Goal: Book appointment/travel/reservation

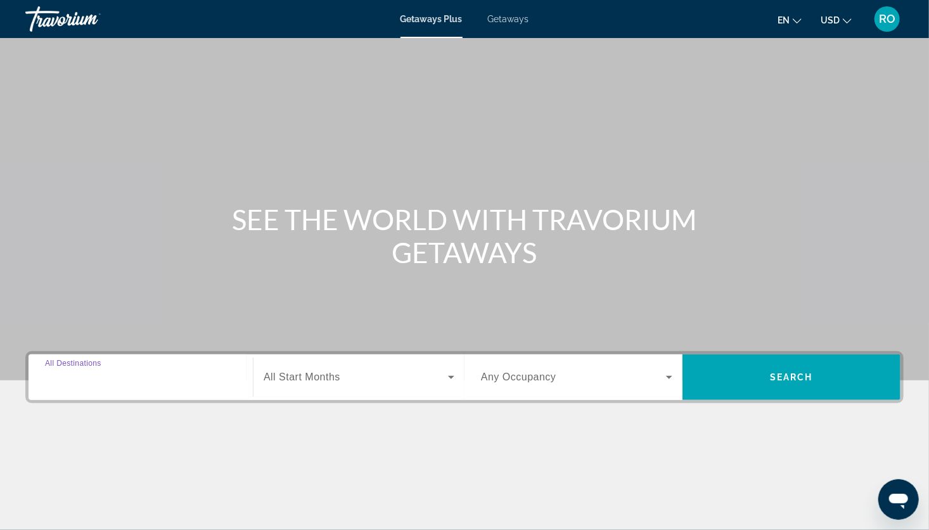
click at [146, 384] on input "Destination All Destinations" at bounding box center [140, 377] width 191 height 15
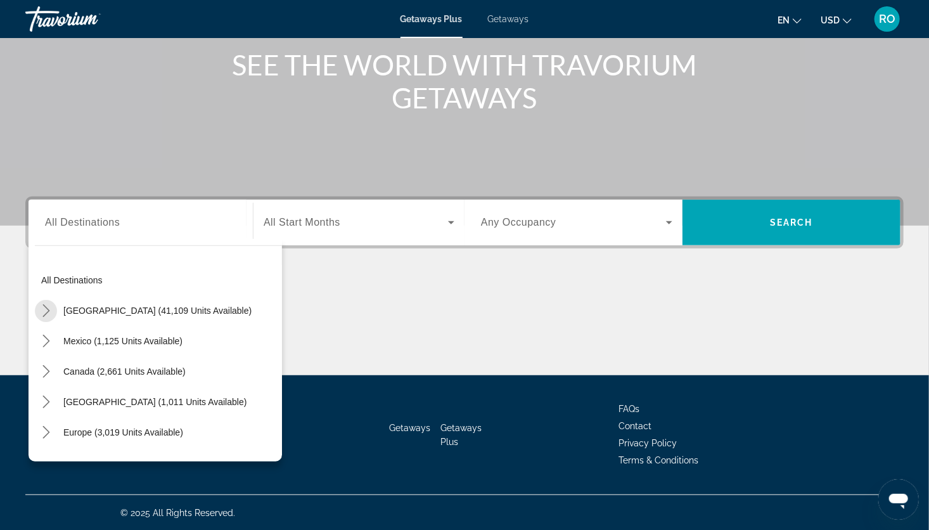
click at [51, 314] on icon "Toggle United States (41,109 units available) submenu" at bounding box center [46, 310] width 13 height 13
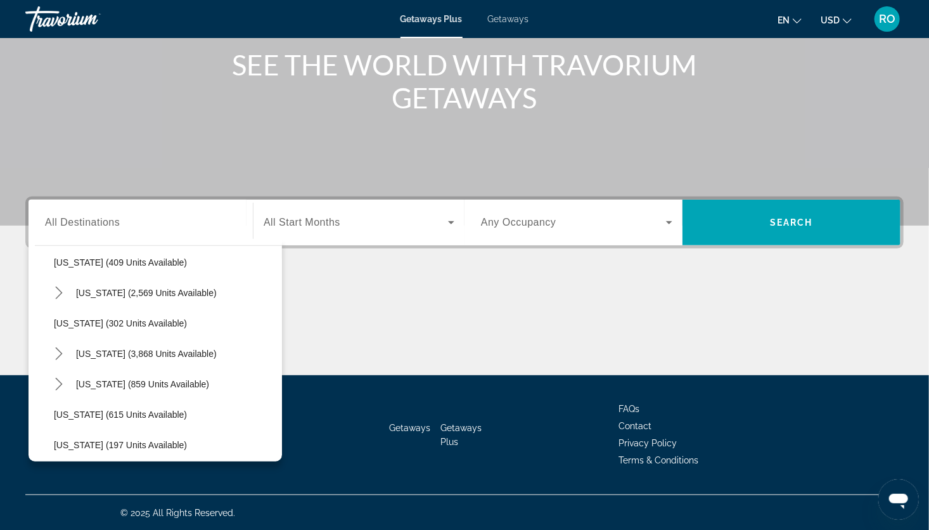
scroll to position [597, 0]
click at [58, 347] on icon "Toggle Nevada (3,868 units available) submenu" at bounding box center [59, 353] width 13 height 13
click at [130, 412] on span "Reno (80 units available)" at bounding box center [117, 414] width 100 height 10
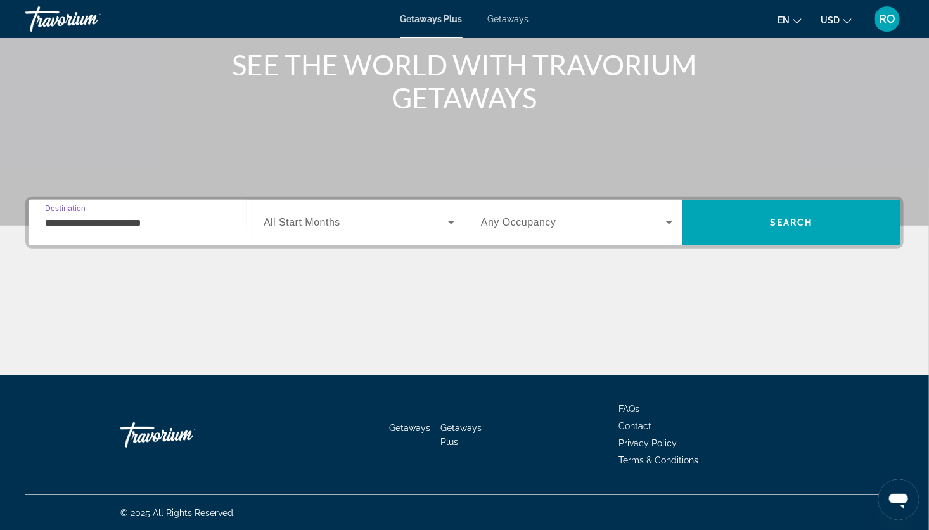
click at [140, 216] on input "**********" at bounding box center [140, 223] width 191 height 15
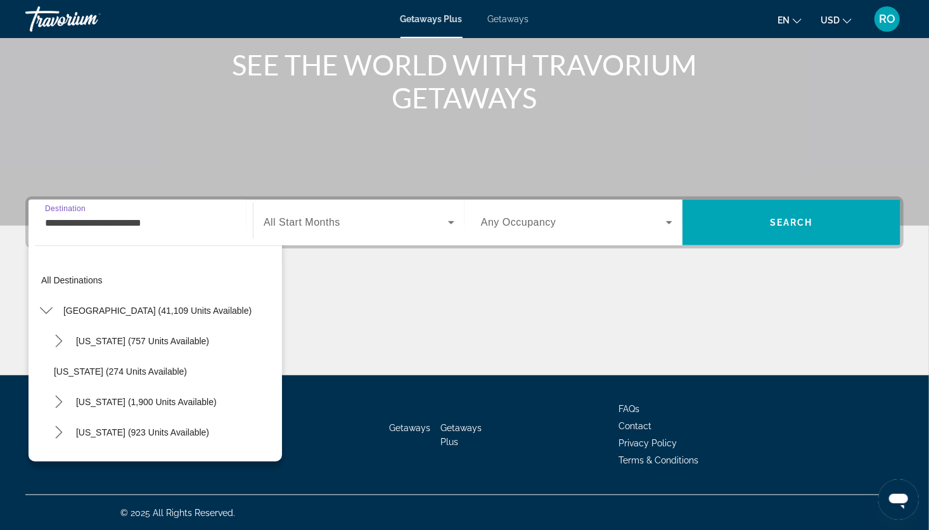
scroll to position [654, 0]
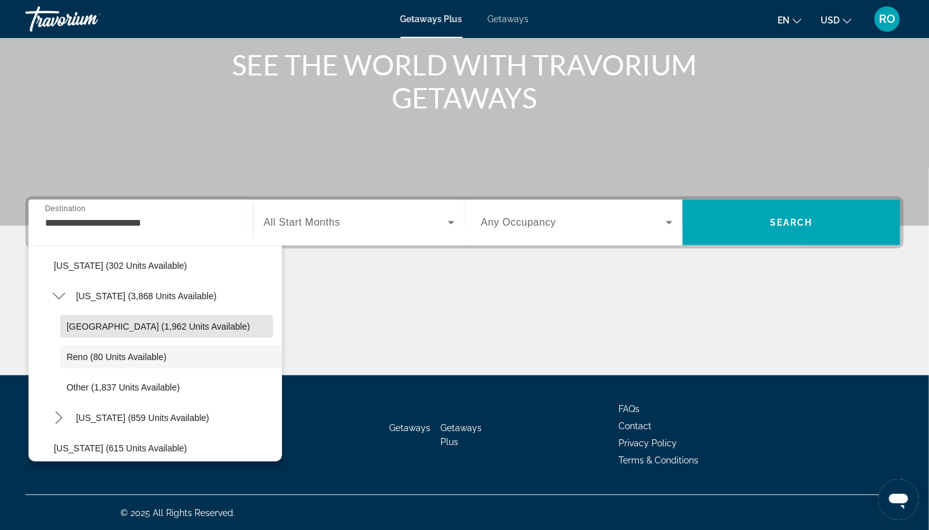
click at [140, 326] on span "[GEOGRAPHIC_DATA] (1,962 units available)" at bounding box center [158, 326] width 183 height 10
type input "**********"
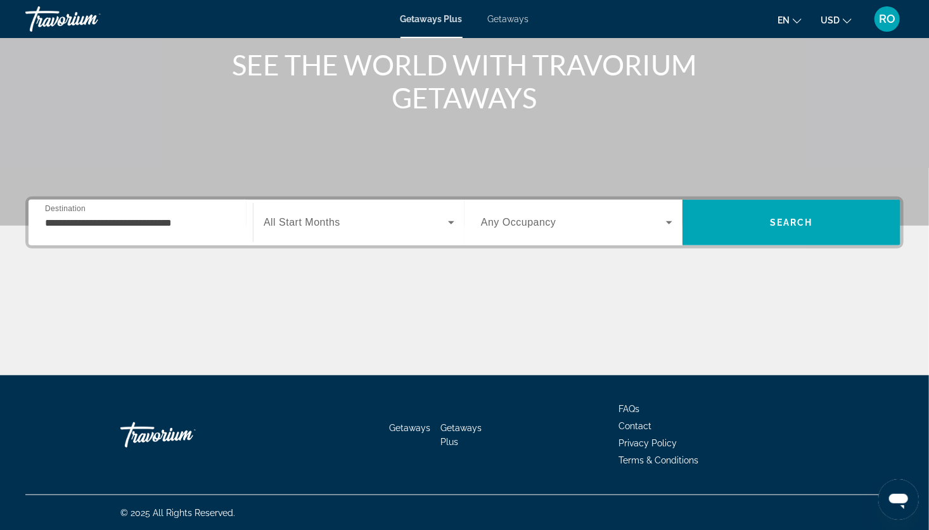
click at [386, 232] on div "Search widget" at bounding box center [359, 223] width 191 height 36
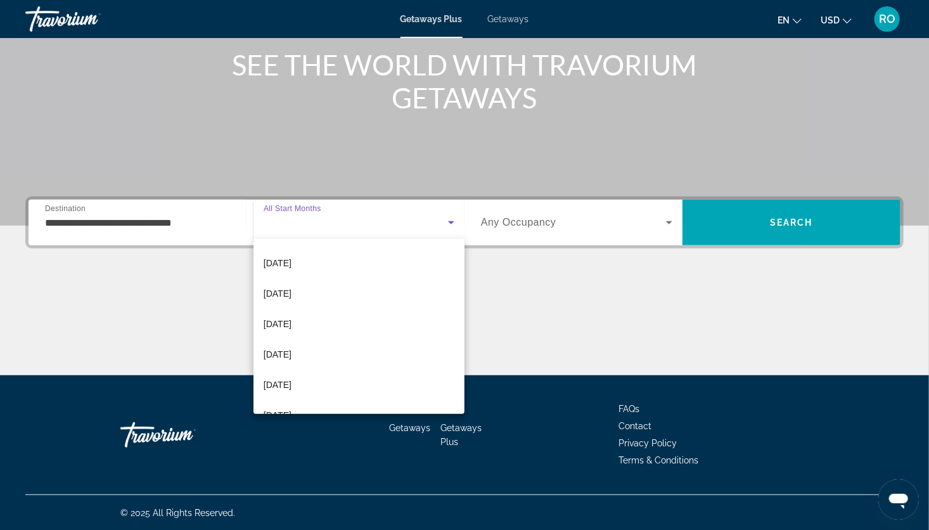
scroll to position [150, 0]
click at [292, 320] on span "[DATE]" at bounding box center [278, 323] width 28 height 15
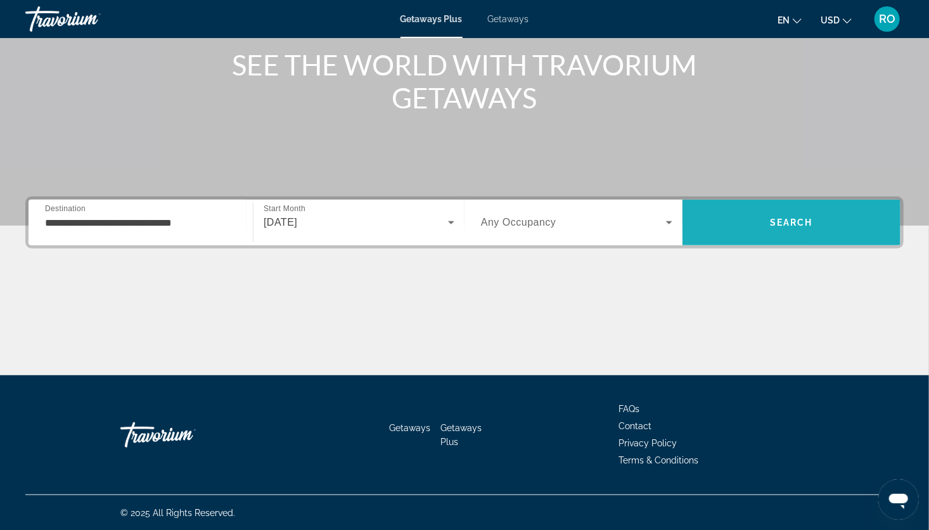
click at [762, 219] on span "Search" at bounding box center [792, 222] width 218 height 30
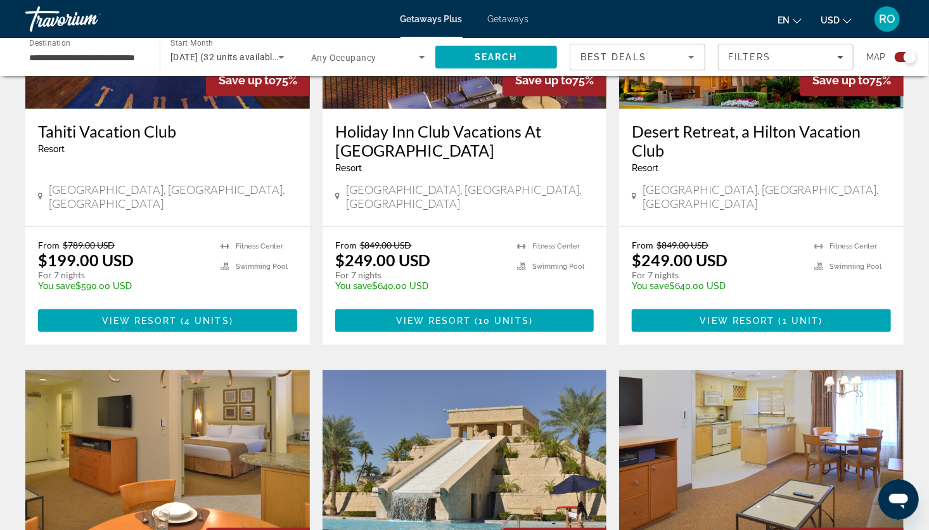
scroll to position [601, 0]
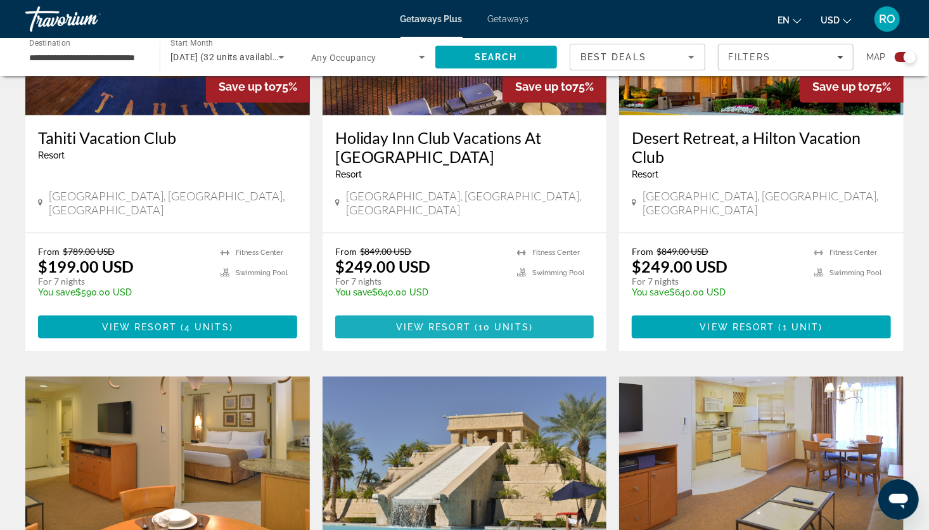
click at [431, 322] on span "View Resort" at bounding box center [433, 327] width 75 height 10
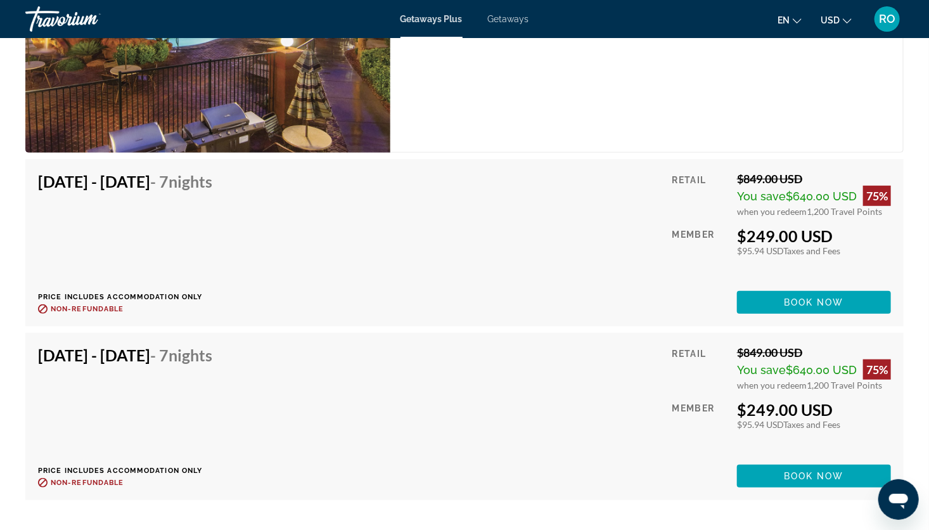
scroll to position [2663, 0]
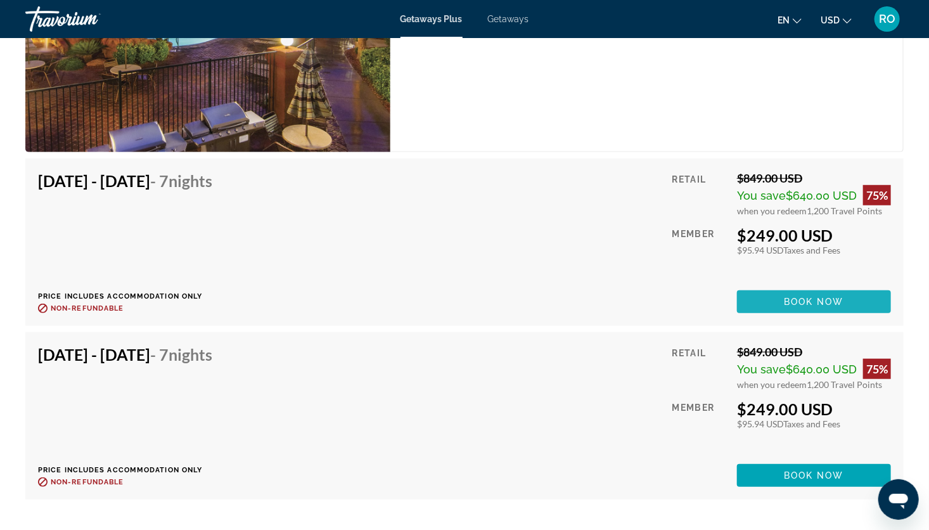
click at [794, 297] on span "Book now" at bounding box center [814, 302] width 60 height 10
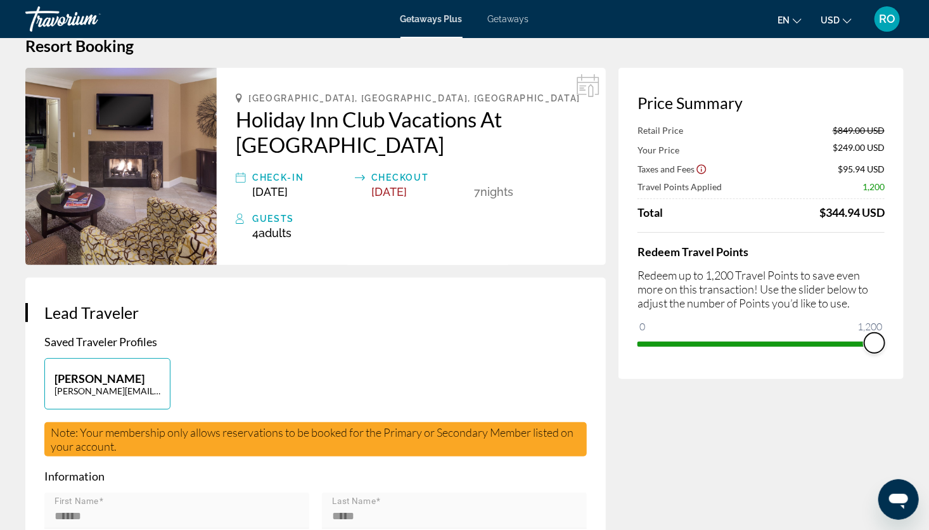
scroll to position [27, 0]
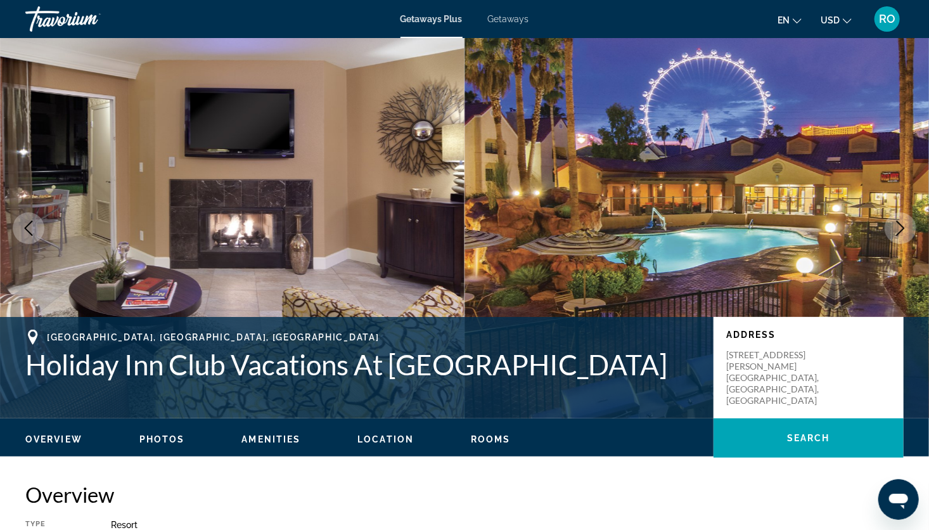
click at [515, 18] on span "Getaways" at bounding box center [508, 19] width 41 height 10
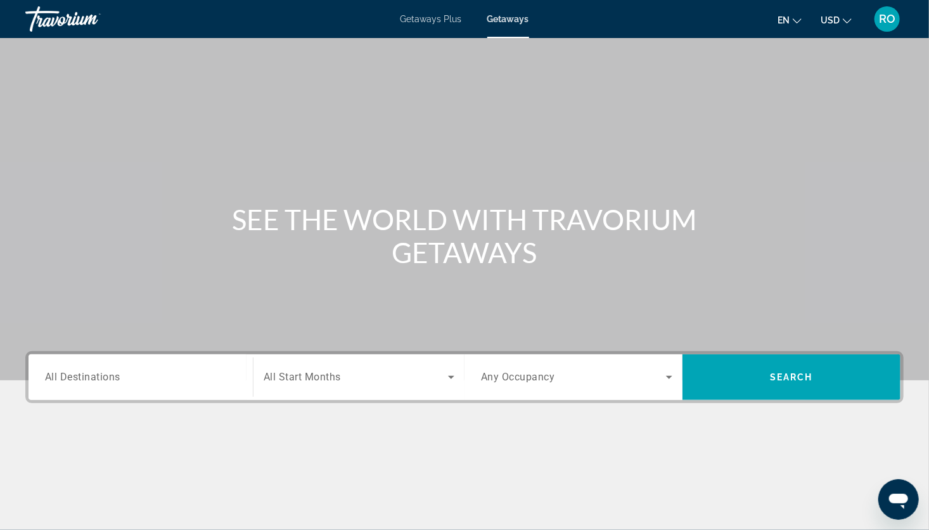
click at [135, 370] on input "Destination All Destinations" at bounding box center [140, 377] width 191 height 15
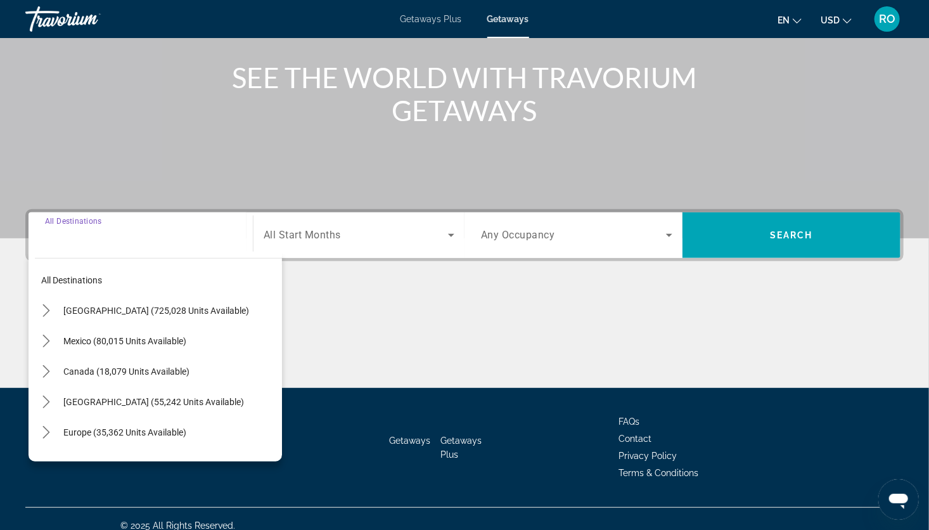
scroll to position [155, 0]
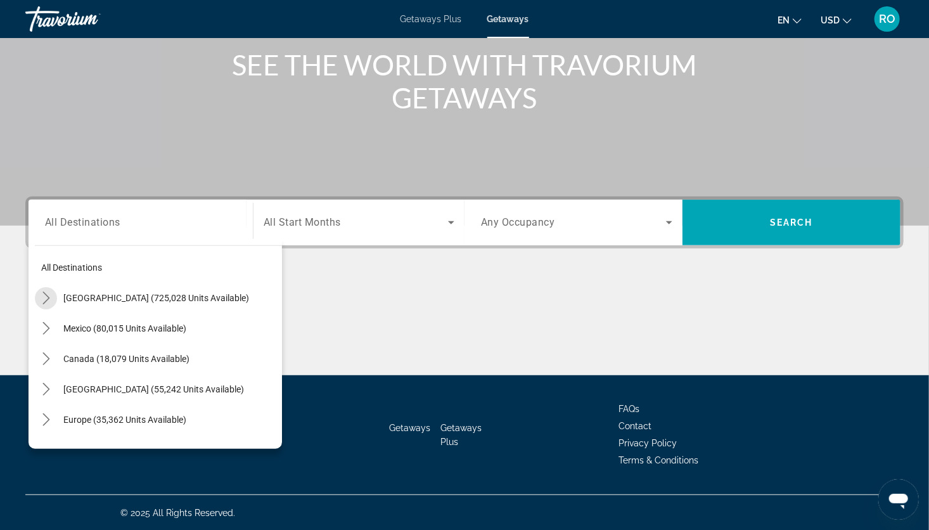
click at [49, 299] on icon "Toggle United States (725,028 units available) submenu" at bounding box center [46, 298] width 13 height 13
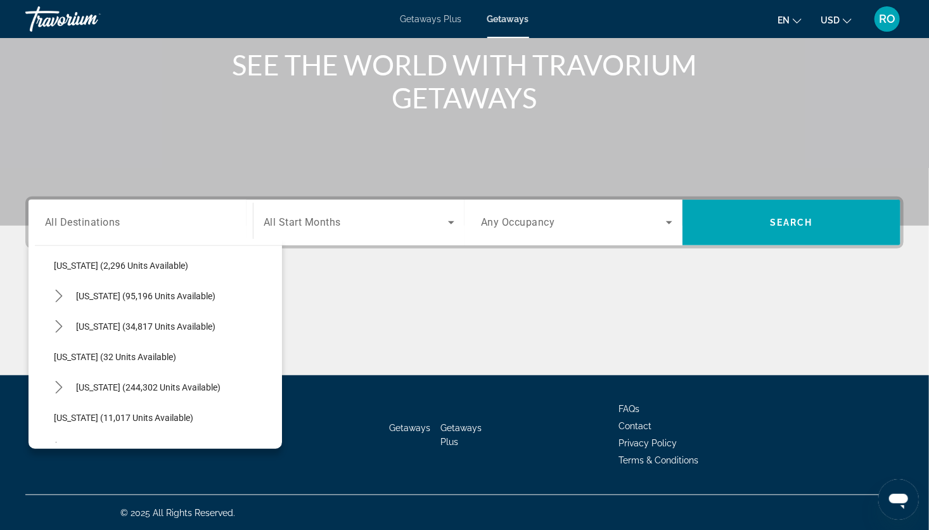
scroll to position [89, 0]
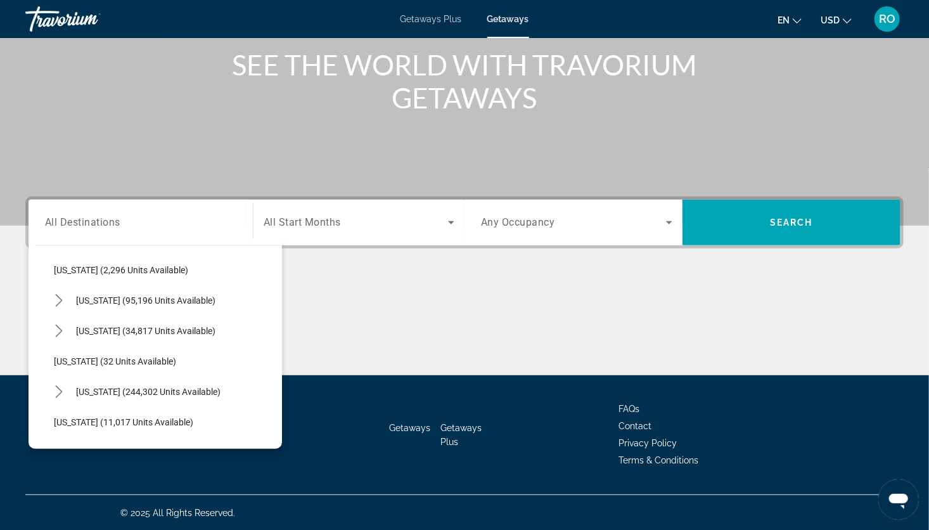
click at [432, 18] on span "Getaways Plus" at bounding box center [431, 19] width 61 height 10
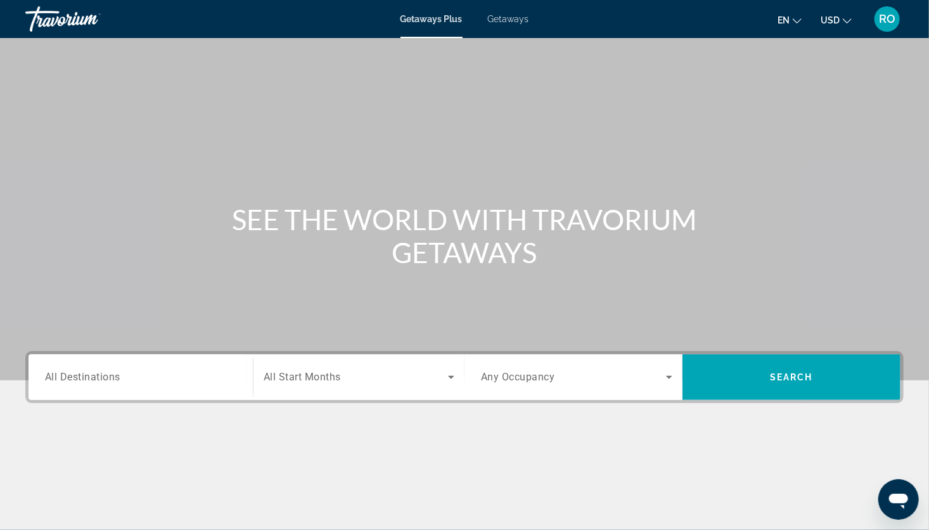
click at [155, 383] on input "Destination All Destinations" at bounding box center [140, 377] width 191 height 15
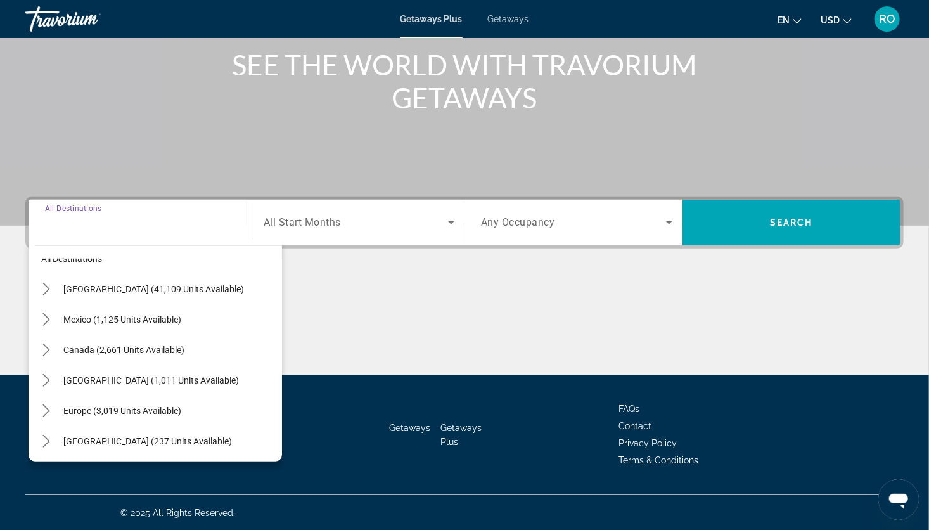
scroll to position [19, 0]
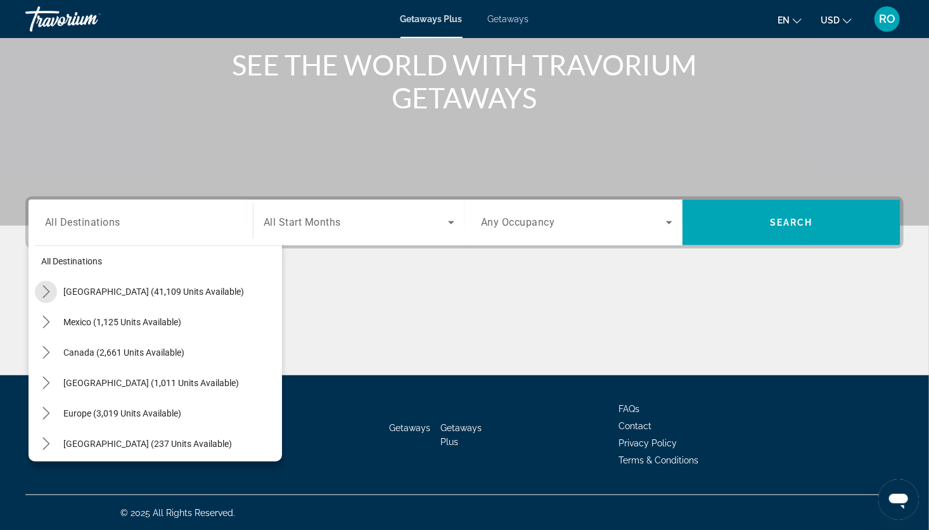
click at [44, 294] on icon "Toggle United States (41,109 units available) submenu" at bounding box center [45, 291] width 7 height 13
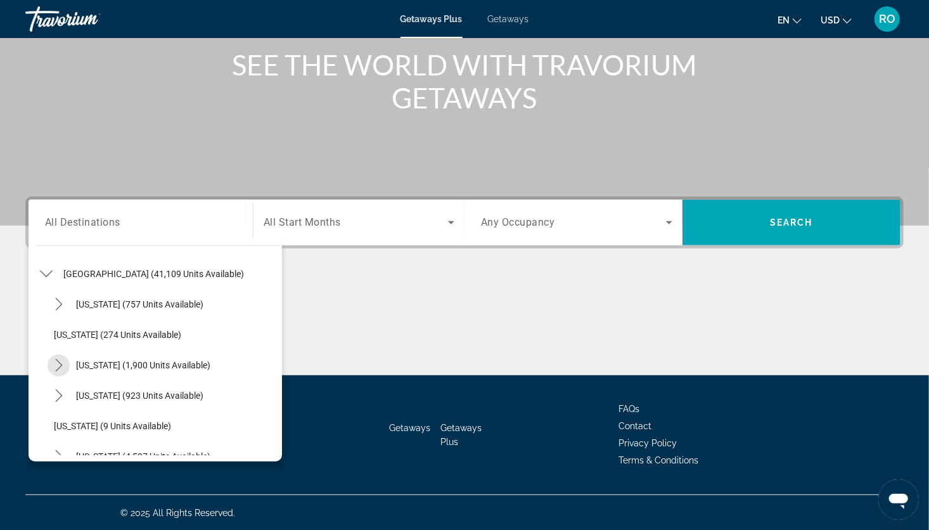
click at [58, 362] on icon "Toggle California (1,900 units available) submenu" at bounding box center [59, 365] width 13 height 13
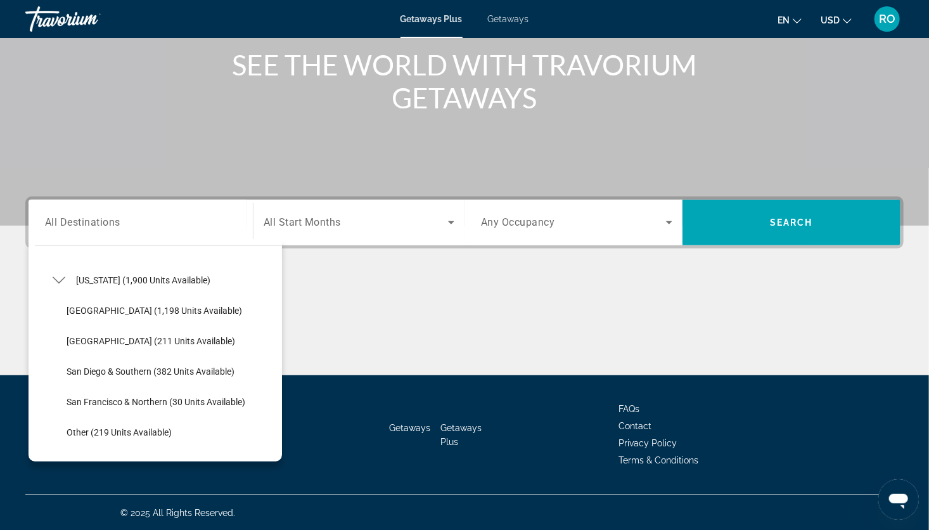
scroll to position [133, 0]
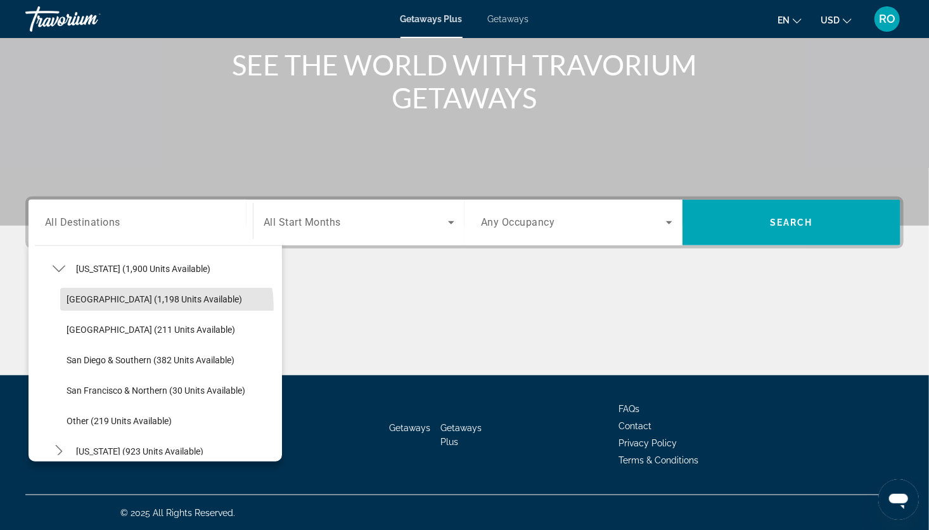
click at [160, 305] on span "Select destination: Lake Tahoe (1,198 units available)" at bounding box center [171, 299] width 222 height 30
type input "**********"
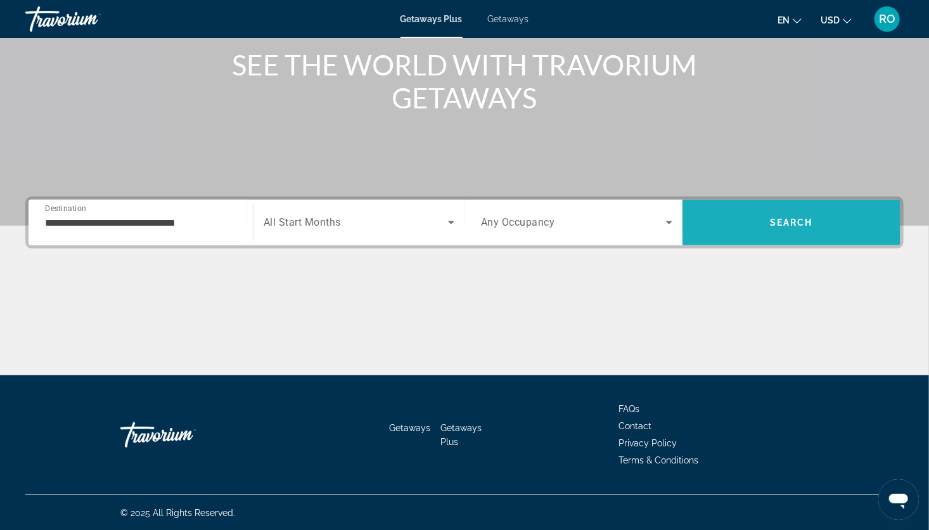
click at [770, 228] on span "Search" at bounding box center [792, 222] width 218 height 30
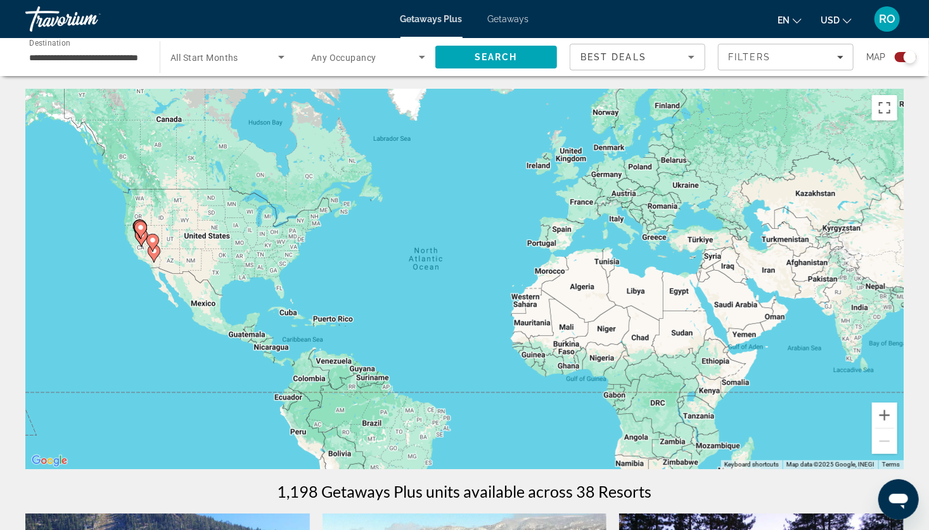
click at [513, 25] on div "Getaways Plus Getaways en English Español Français Italiano Português русский U…" at bounding box center [464, 19] width 929 height 33
click at [513, 23] on span "Getaways" at bounding box center [508, 19] width 41 height 10
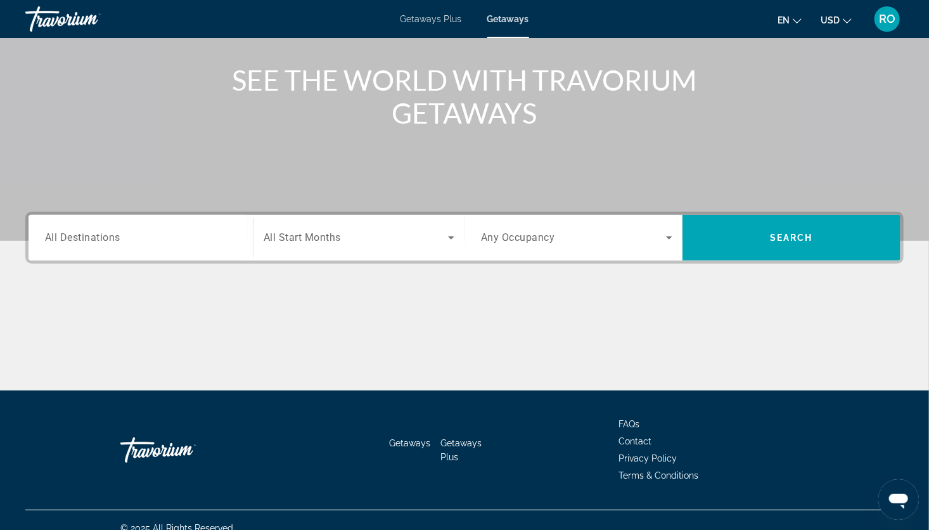
scroll to position [155, 0]
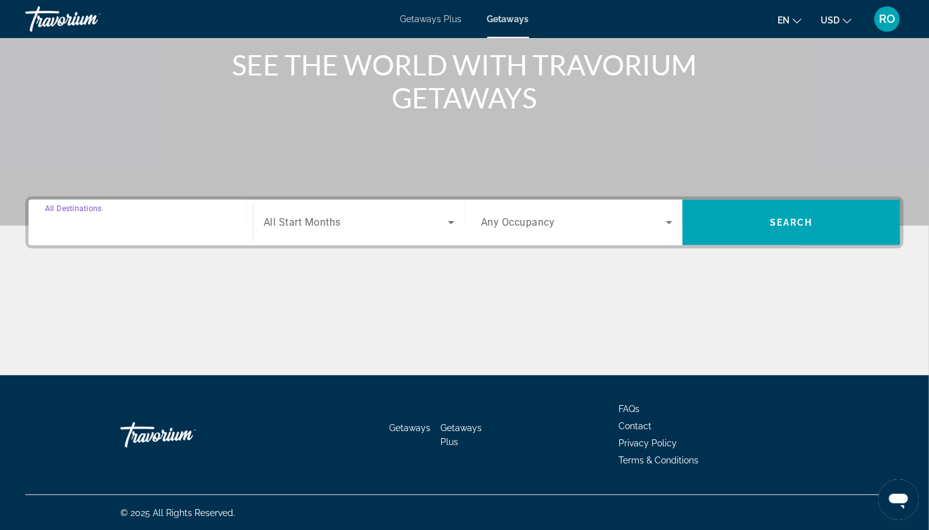
click at [160, 225] on input "Destination All Destinations" at bounding box center [140, 223] width 191 height 15
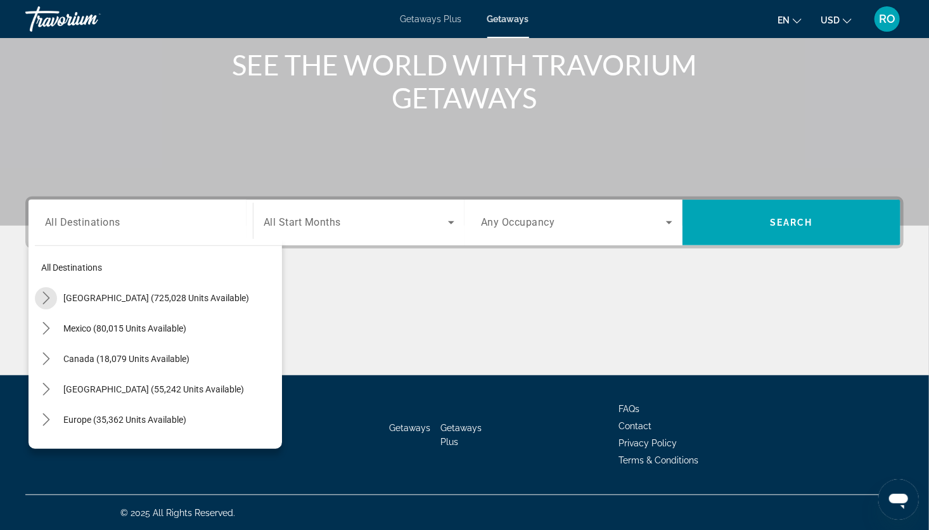
click at [44, 294] on icon "Toggle United States (725,028 units available) submenu" at bounding box center [46, 298] width 13 height 13
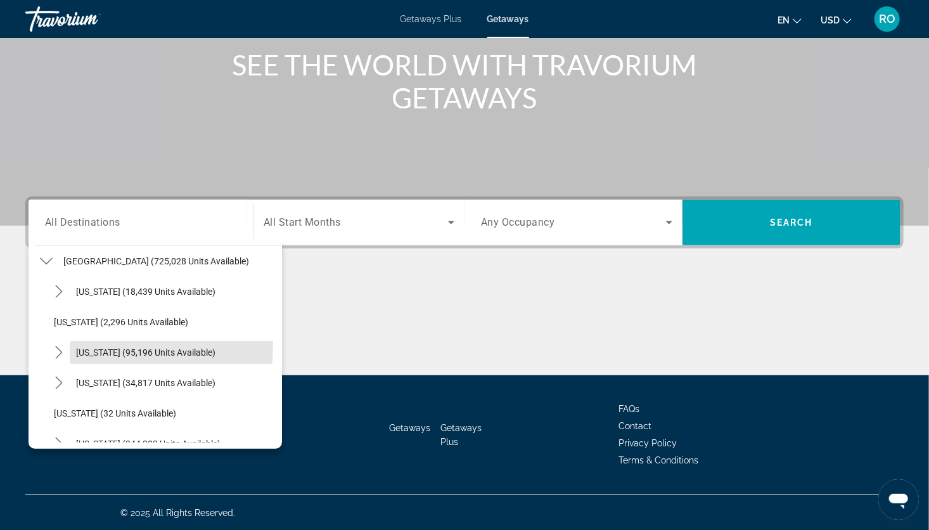
click at [117, 347] on span "[US_STATE] (95,196 units available)" at bounding box center [145, 352] width 139 height 10
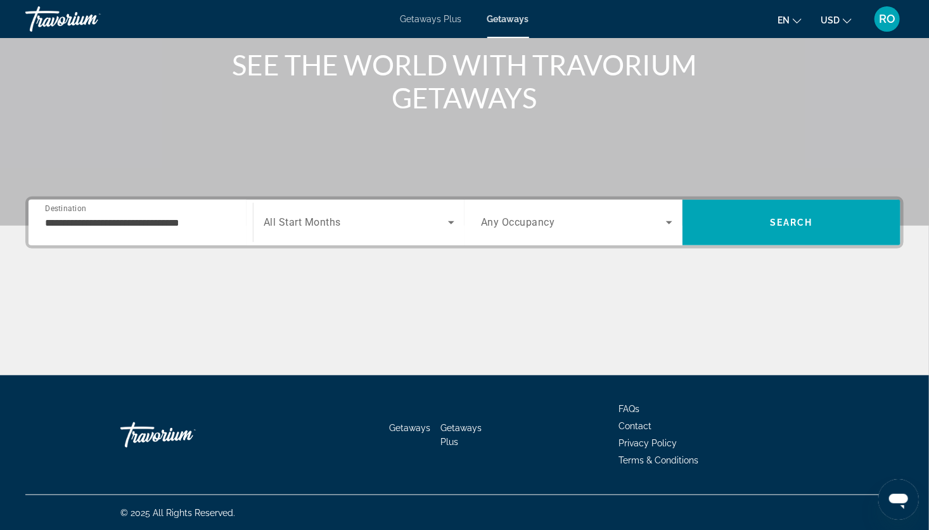
click at [118, 231] on div "**********" at bounding box center [140, 223] width 191 height 36
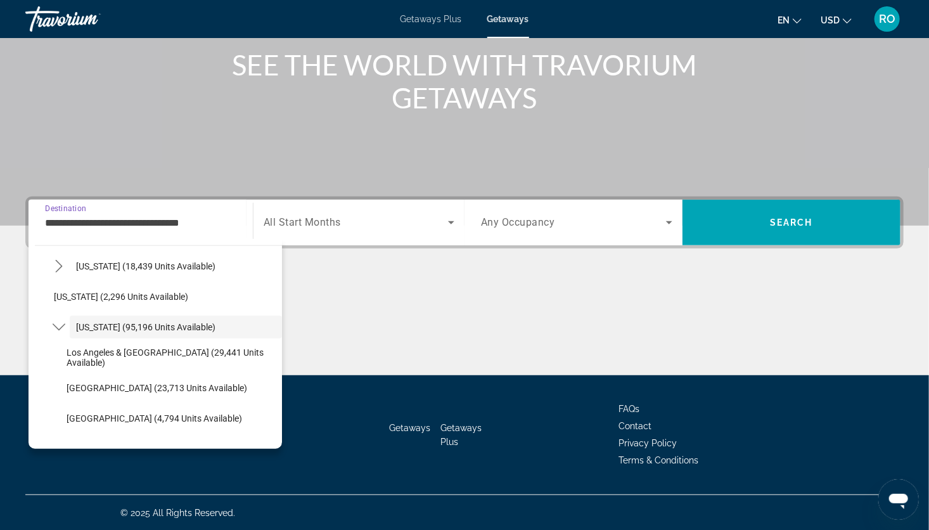
scroll to position [63, 0]
click at [112, 389] on span "[GEOGRAPHIC_DATA] (23,713 units available)" at bounding box center [157, 387] width 181 height 10
type input "**********"
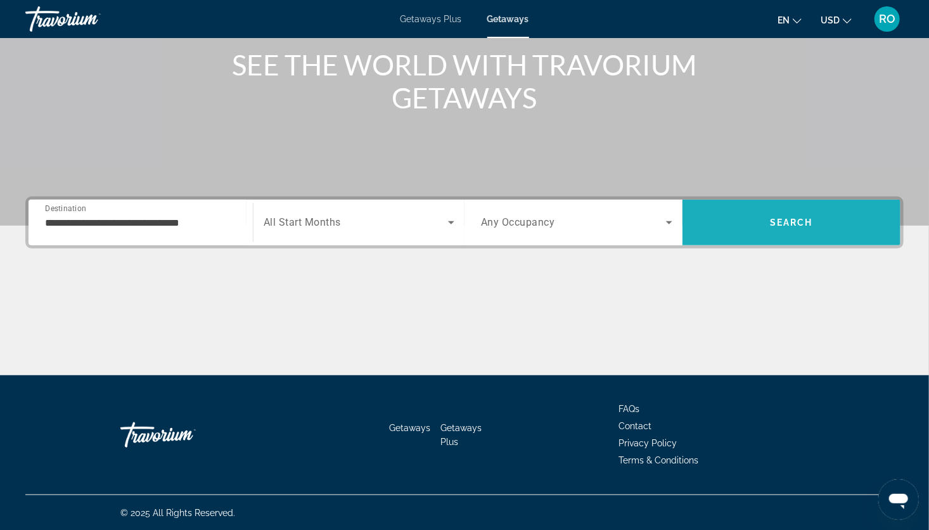
click at [784, 217] on span "Search" at bounding box center [791, 222] width 43 height 10
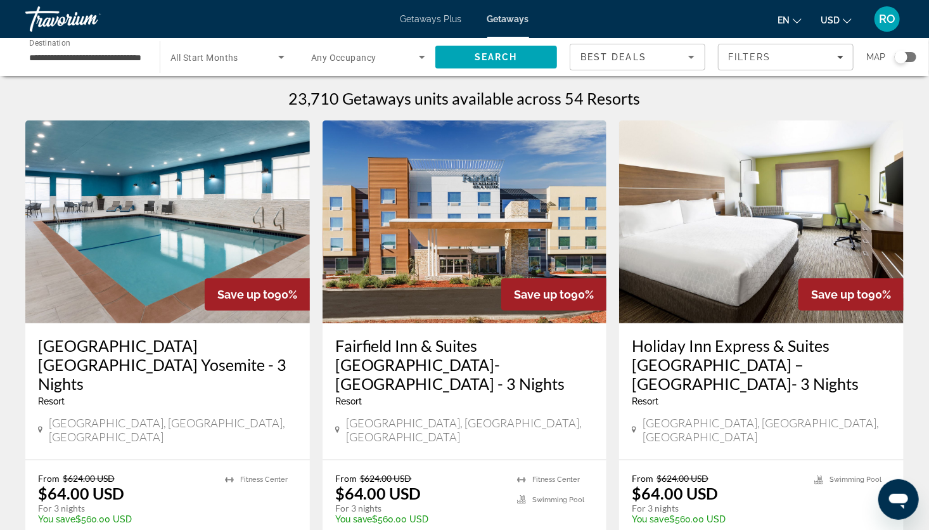
click at [437, 16] on span "Getaways Plus" at bounding box center [431, 19] width 61 height 10
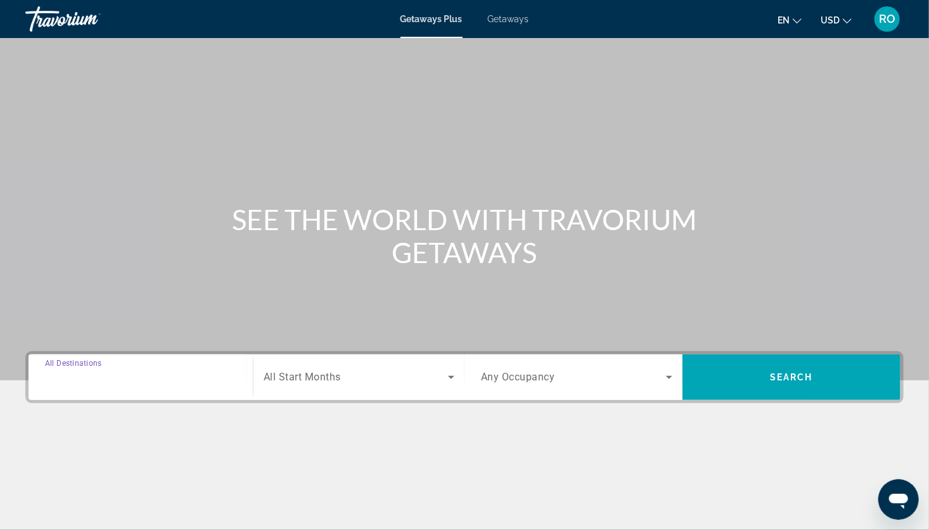
click at [128, 375] on input "Destination All Destinations" at bounding box center [140, 377] width 191 height 15
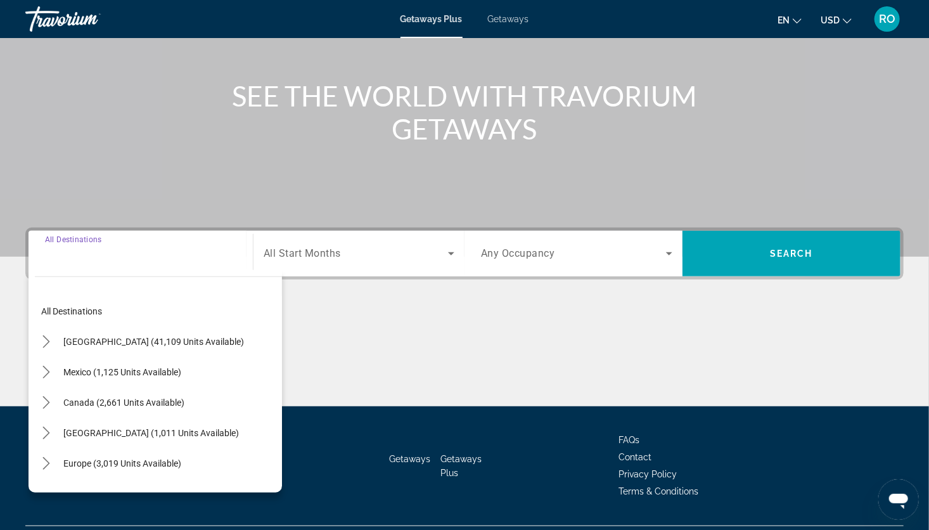
scroll to position [155, 0]
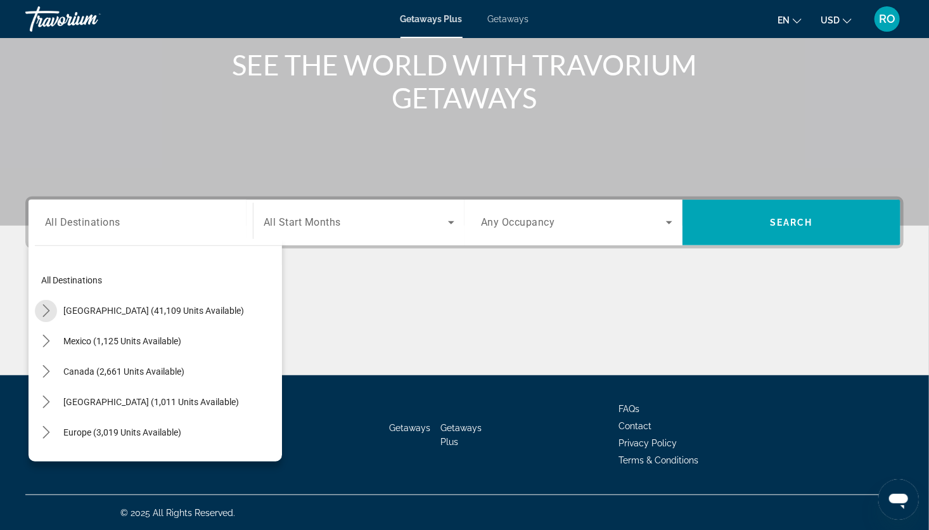
click at [48, 311] on icon "Toggle United States (41,109 units available) submenu" at bounding box center [45, 310] width 7 height 13
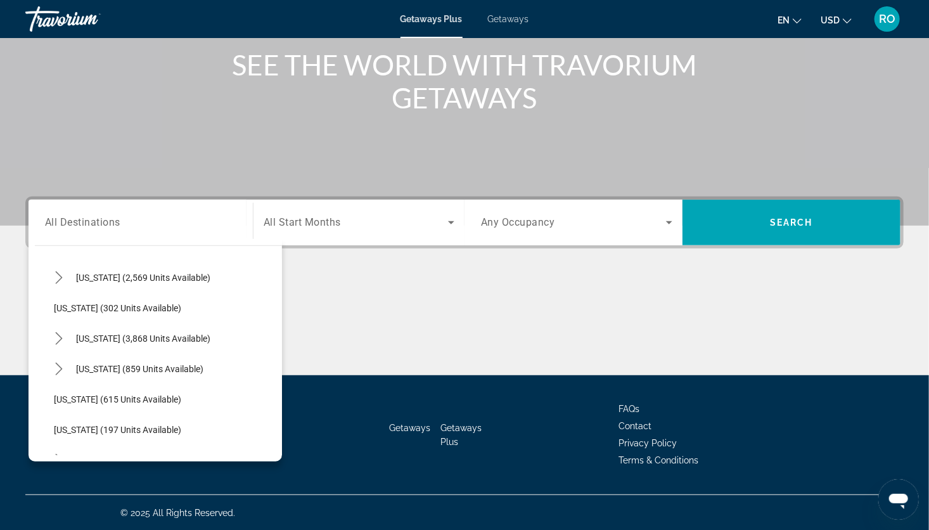
scroll to position [617, 0]
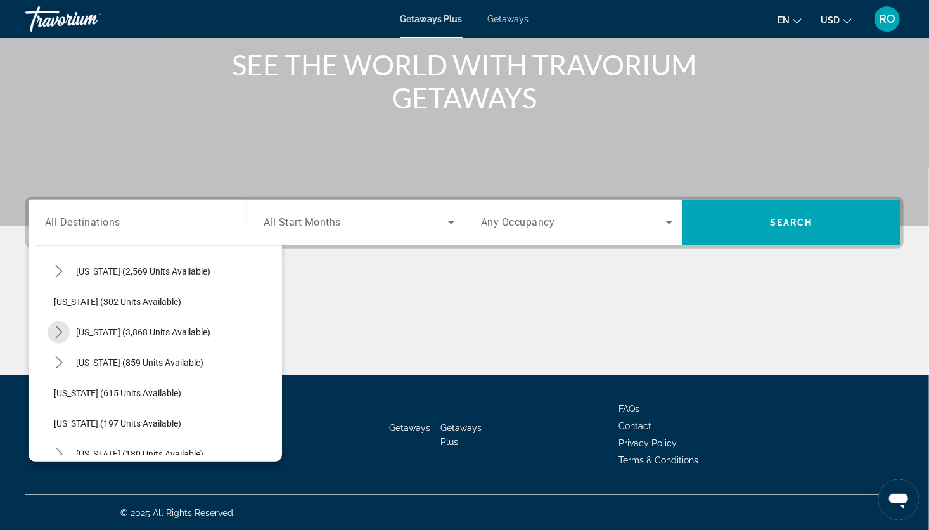
click at [60, 332] on icon "Toggle Nevada (3,868 units available) submenu" at bounding box center [58, 332] width 7 height 13
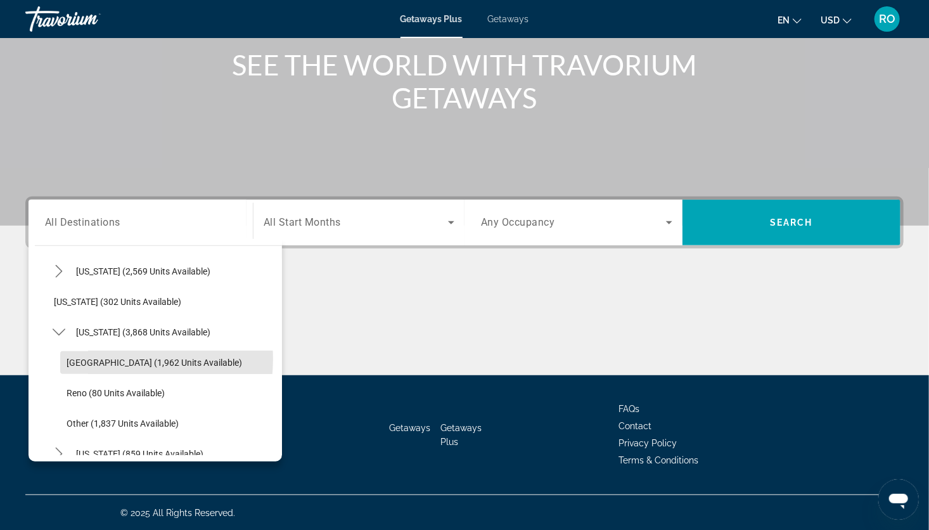
click at [100, 358] on span "[GEOGRAPHIC_DATA] (1,962 units available)" at bounding box center [155, 363] width 176 height 10
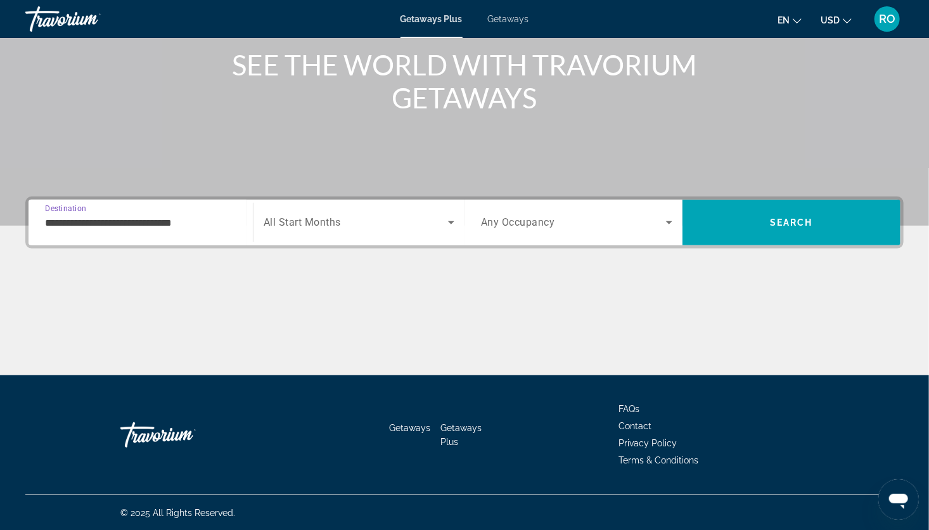
click at [66, 228] on input "**********" at bounding box center [140, 223] width 191 height 15
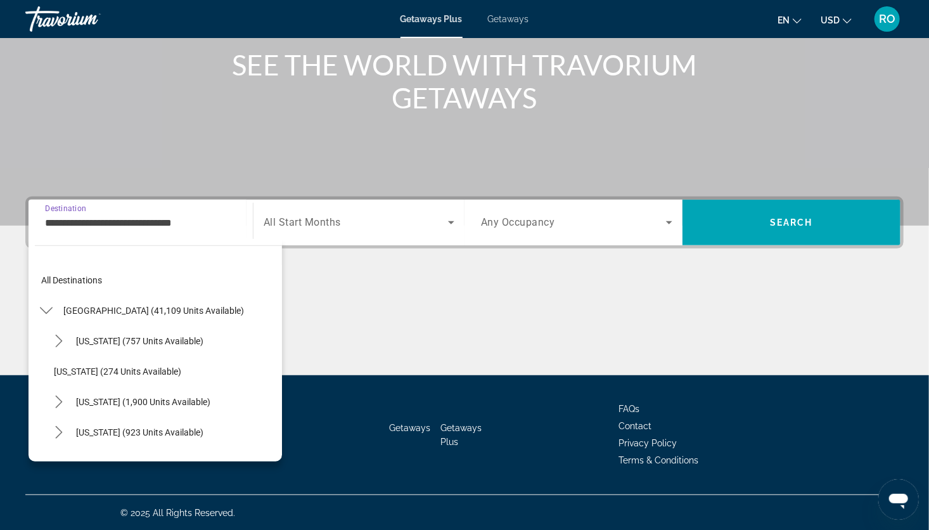
scroll to position [623, 0]
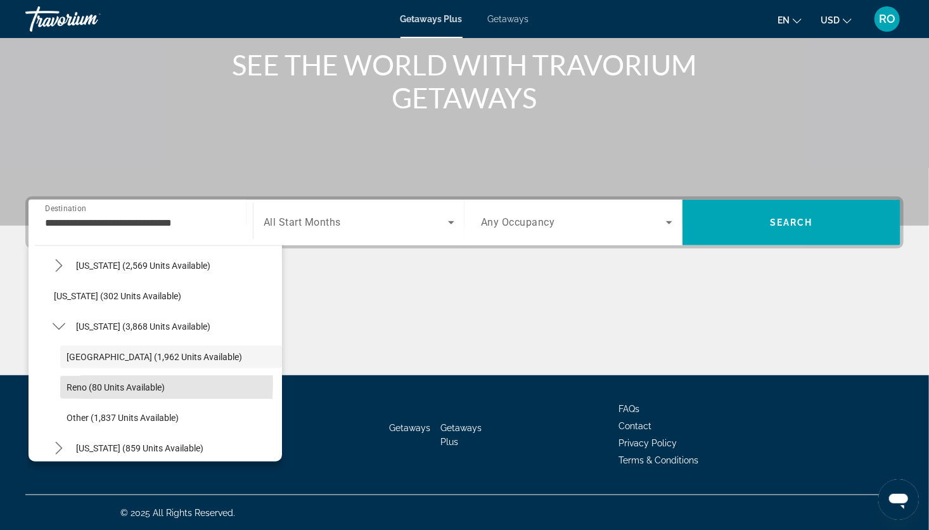
click at [96, 383] on span "Reno (80 units available)" at bounding box center [116, 387] width 98 height 10
type input "**********"
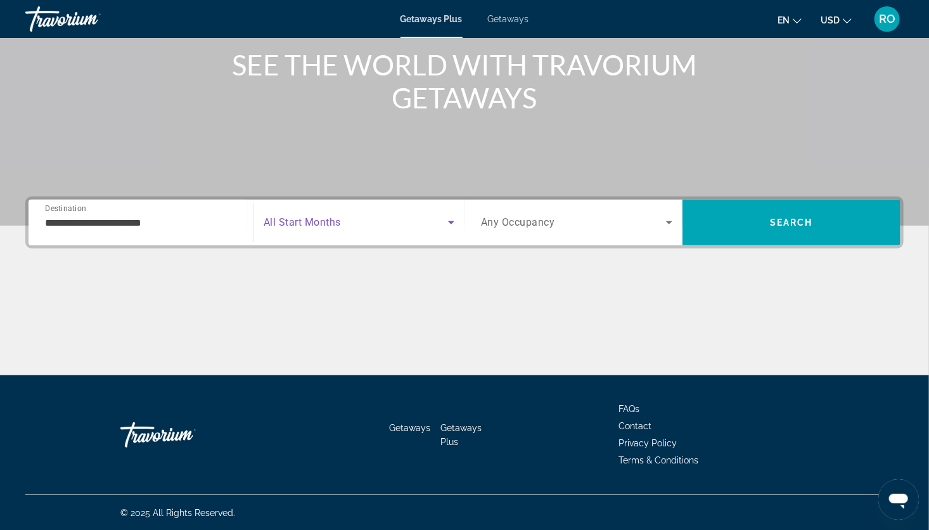
click at [342, 219] on span "Search widget" at bounding box center [356, 222] width 184 height 15
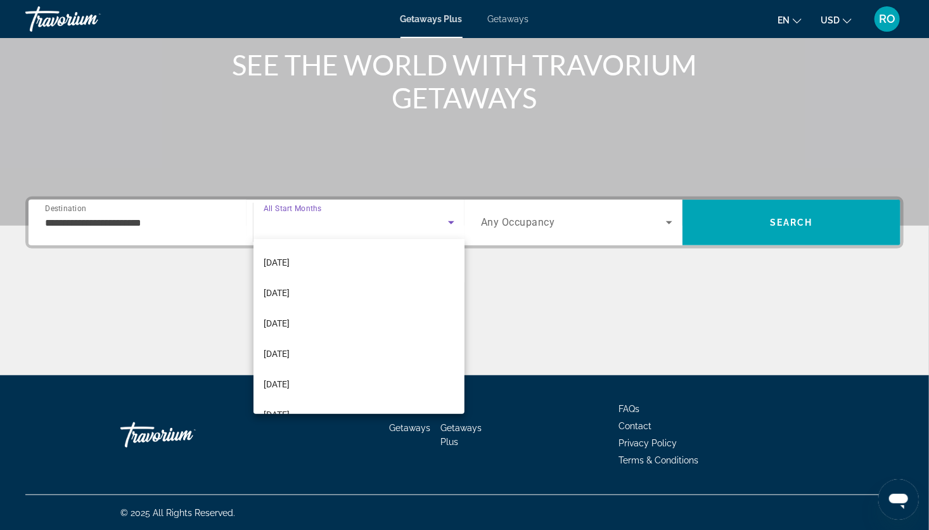
scroll to position [122, 0]
click at [290, 344] on span "[DATE]" at bounding box center [277, 351] width 26 height 15
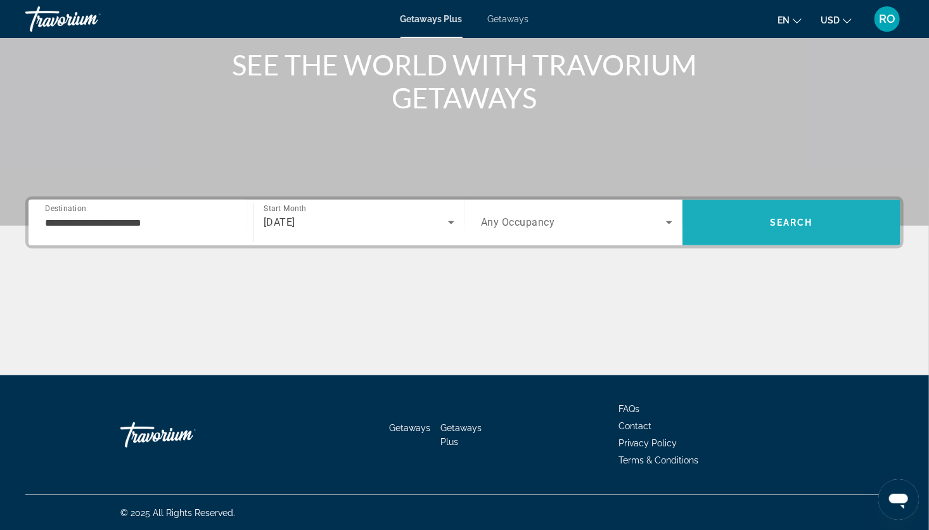
click at [787, 220] on span "Search" at bounding box center [791, 222] width 43 height 10
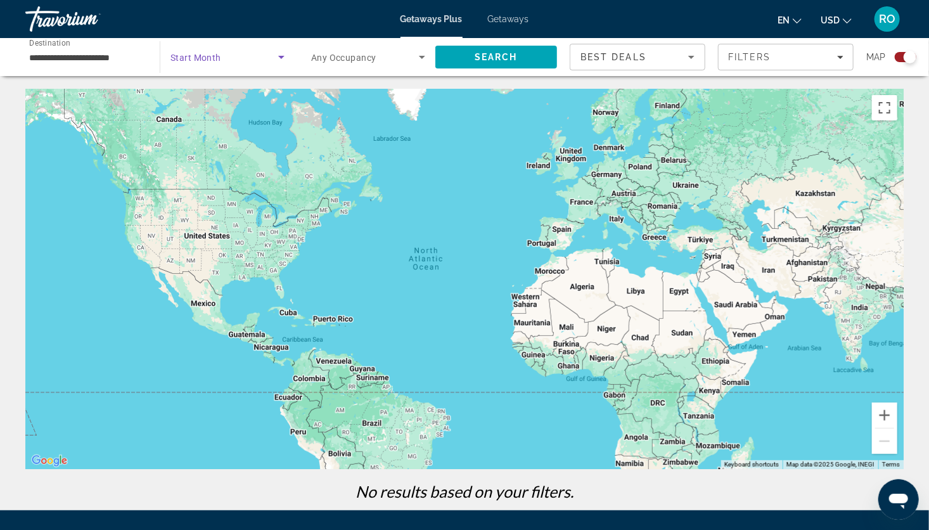
click at [277, 58] on icon "Search widget" at bounding box center [281, 56] width 15 height 15
click at [210, 93] on span "All Start Months" at bounding box center [202, 95] width 63 height 10
click at [496, 57] on span "Search" at bounding box center [496, 57] width 43 height 10
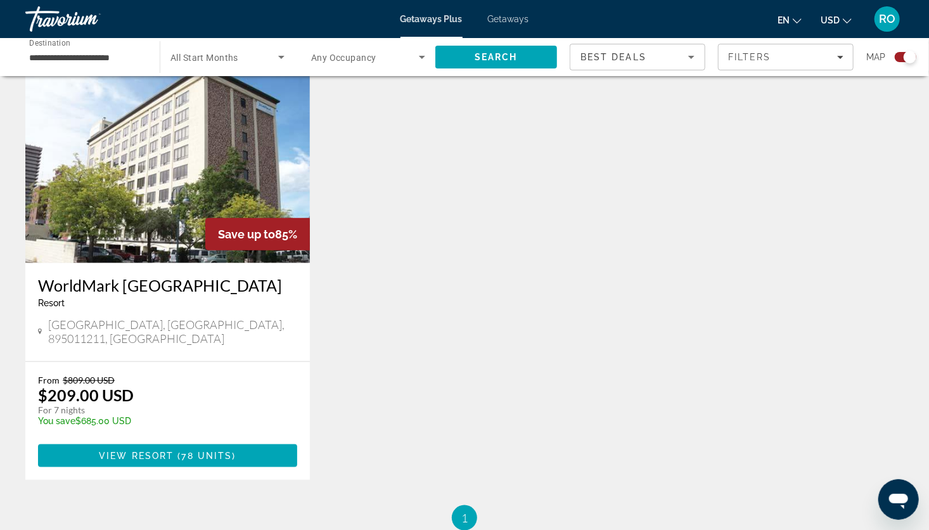
scroll to position [430, 0]
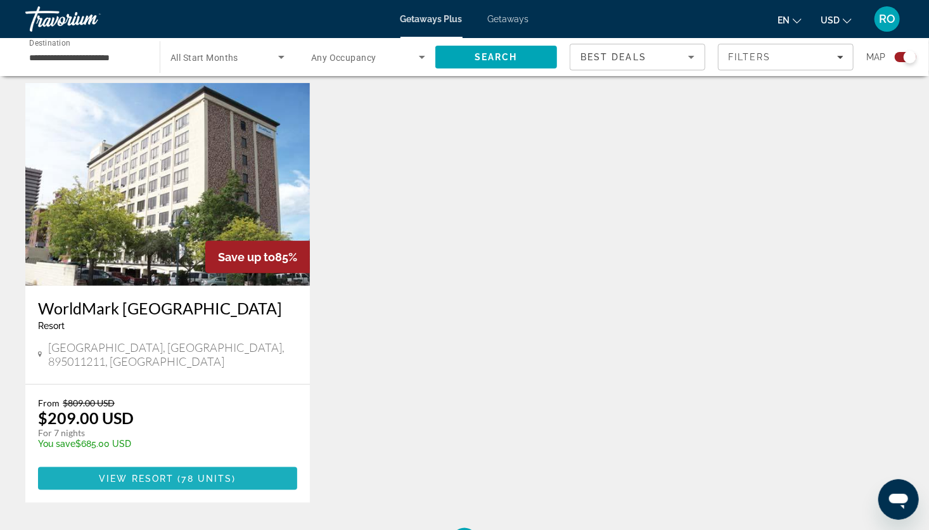
click at [171, 474] on span "View Resort" at bounding box center [136, 479] width 75 height 10
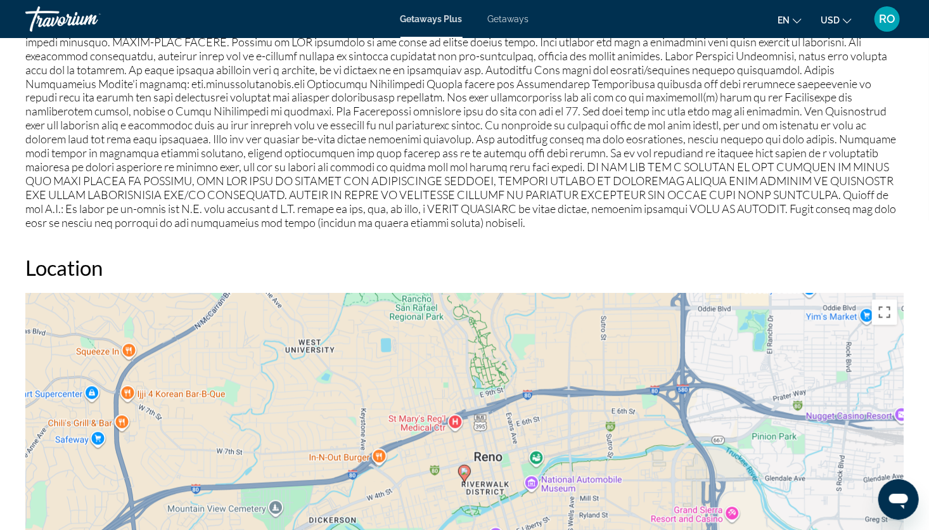
scroll to position [1068, 0]
click at [503, 15] on span "Getaways" at bounding box center [508, 19] width 41 height 10
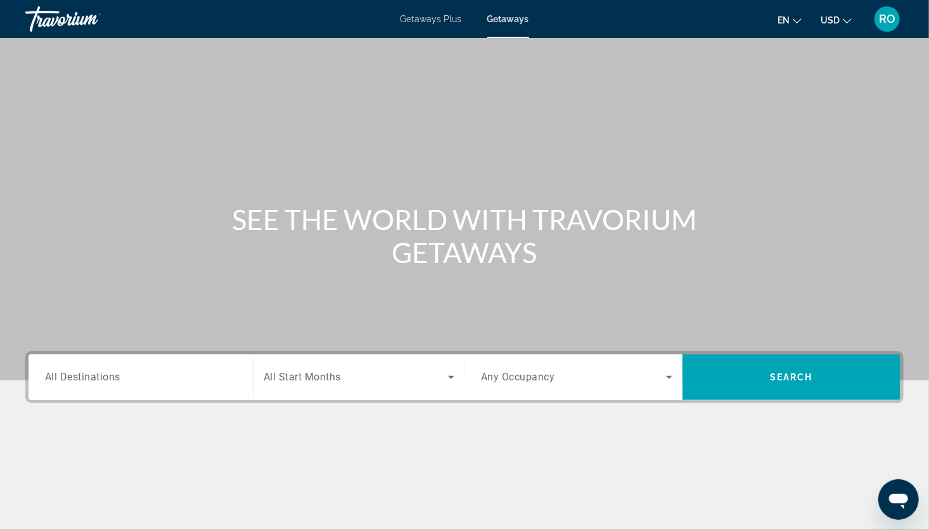
click at [126, 375] on input "Destination All Destinations" at bounding box center [140, 377] width 191 height 15
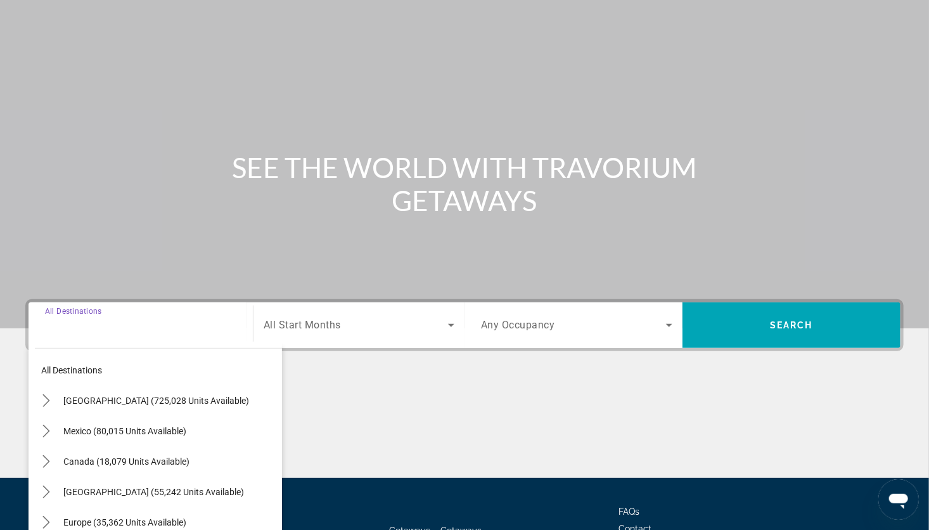
scroll to position [155, 0]
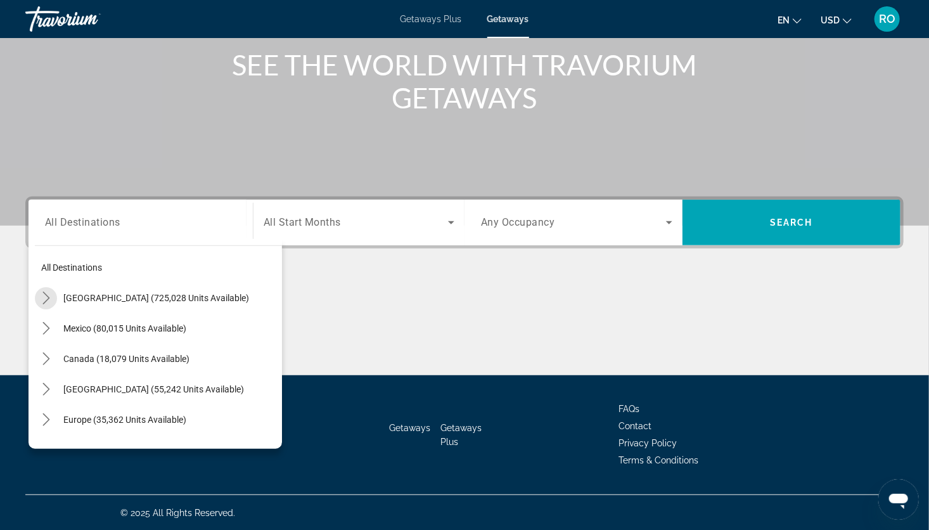
click at [48, 297] on icon "Toggle United States (725,028 units available) submenu" at bounding box center [46, 298] width 13 height 13
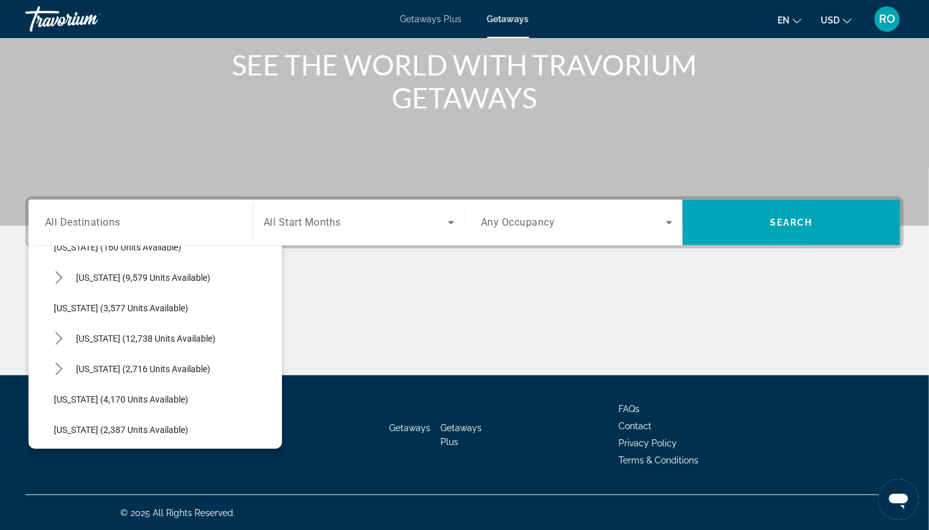
scroll to position [669, 0]
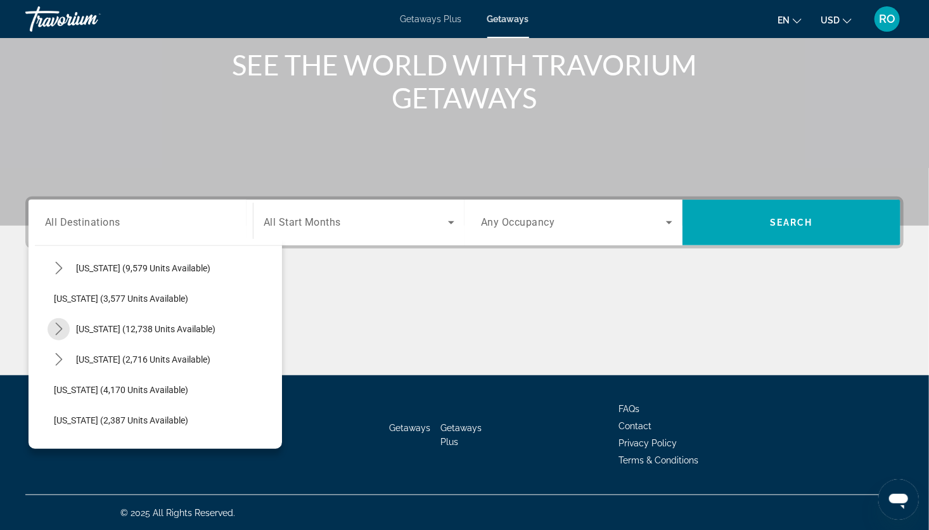
click at [56, 325] on icon "Toggle Nevada (12,738 units available) submenu" at bounding box center [59, 329] width 13 height 13
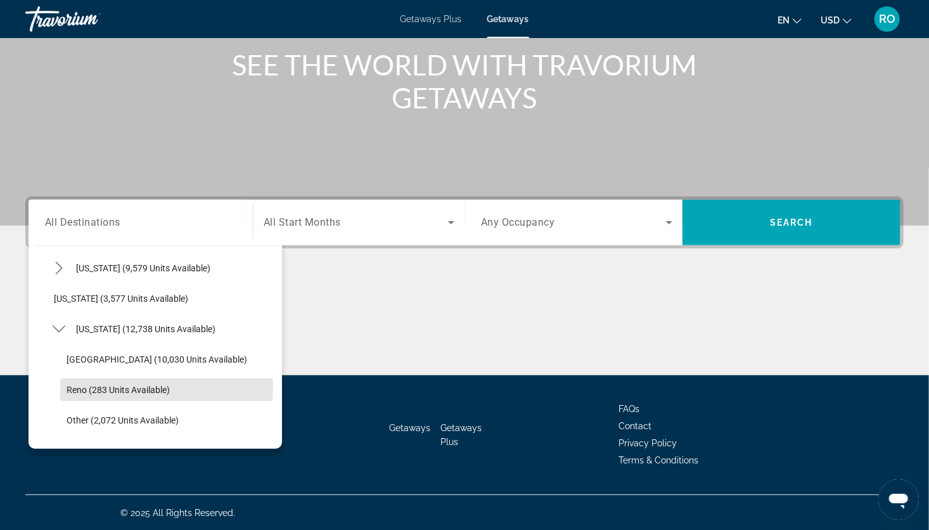
click at [122, 387] on span "Reno (283 units available)" at bounding box center [118, 390] width 103 height 10
type input "**********"
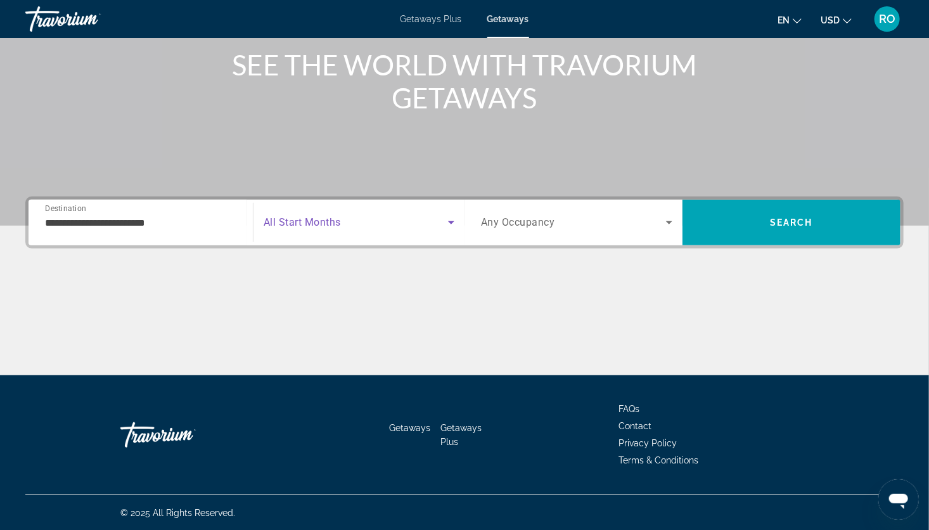
click at [448, 228] on icon "Search widget" at bounding box center [451, 222] width 15 height 15
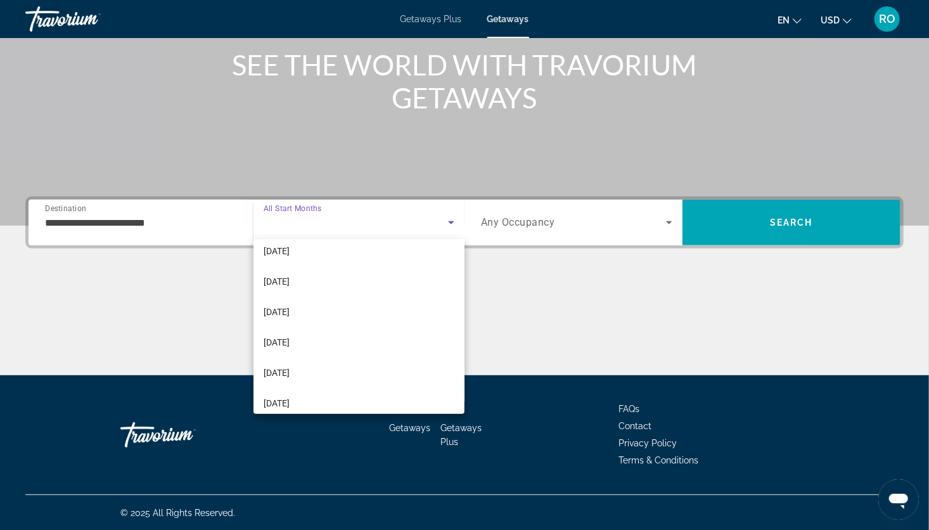
scroll to position [162, 0]
click at [304, 314] on mat-option "[DATE]" at bounding box center [359, 311] width 211 height 30
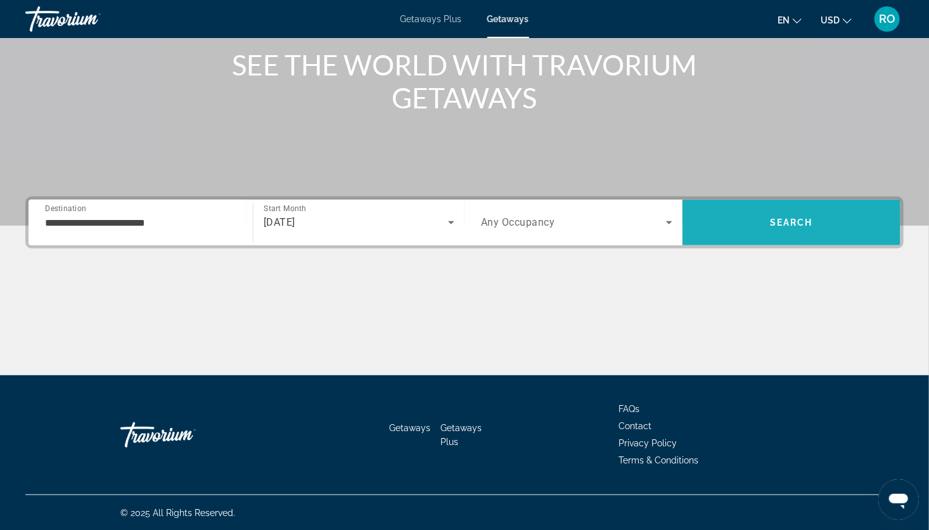
click at [775, 223] on span "Search" at bounding box center [791, 222] width 43 height 10
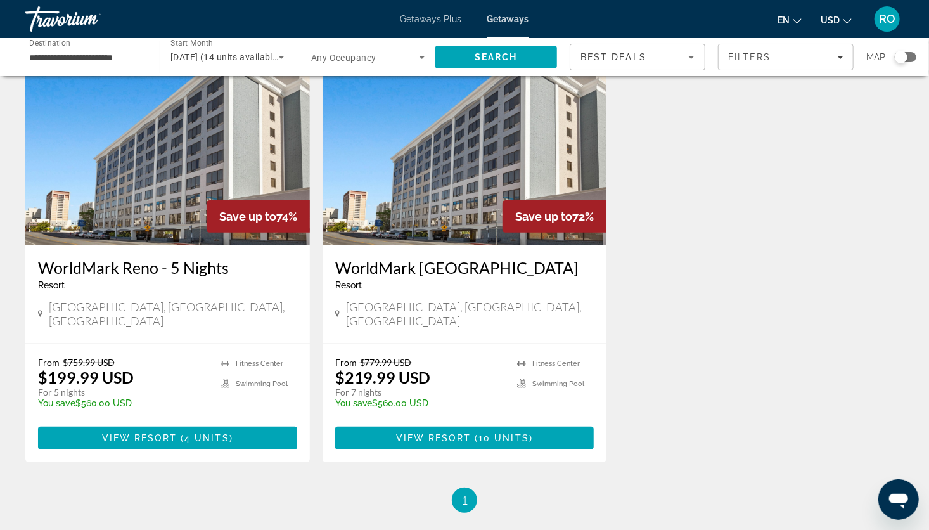
scroll to position [79, 0]
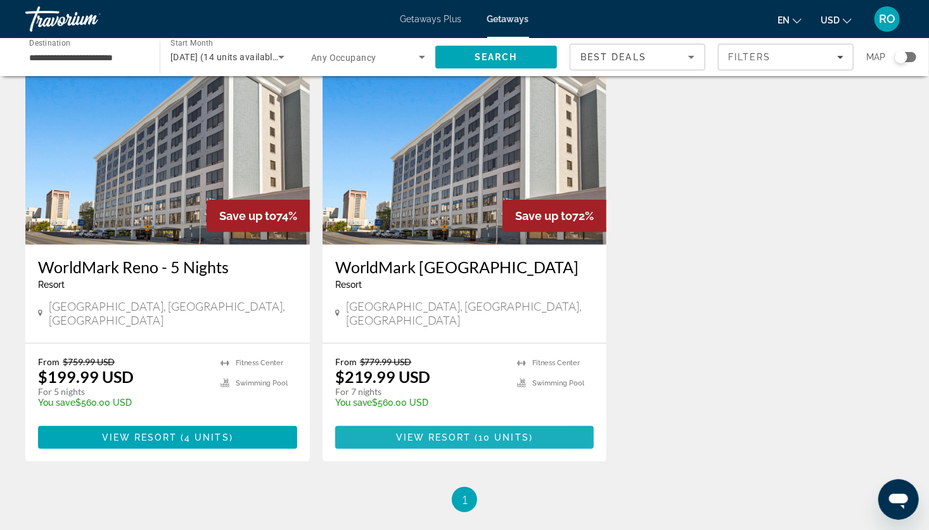
click at [422, 430] on span "Main content" at bounding box center [464, 437] width 259 height 30
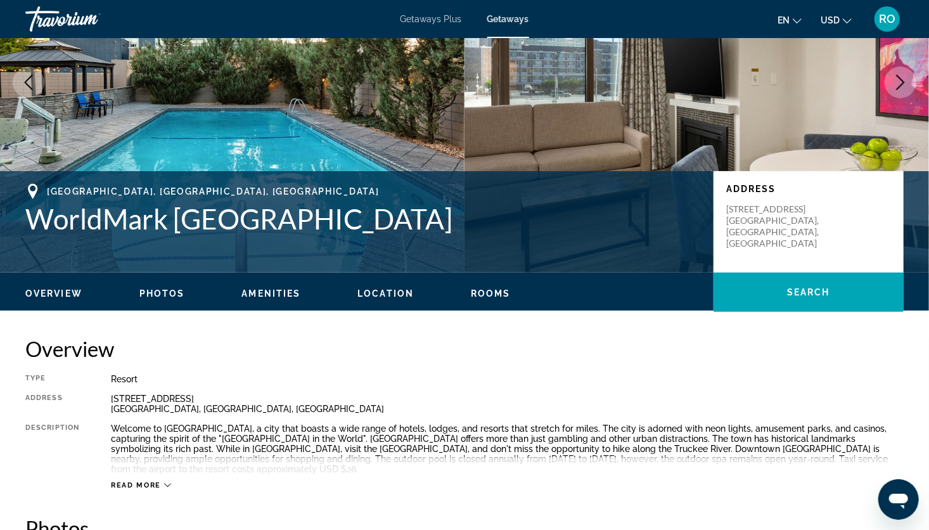
scroll to position [146, 0]
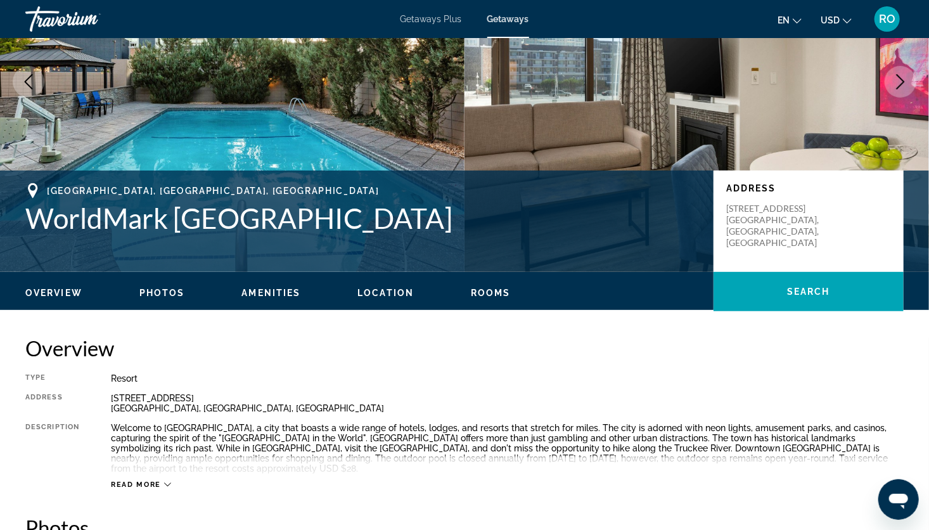
click at [477, 294] on span "Rooms" at bounding box center [491, 293] width 40 height 10
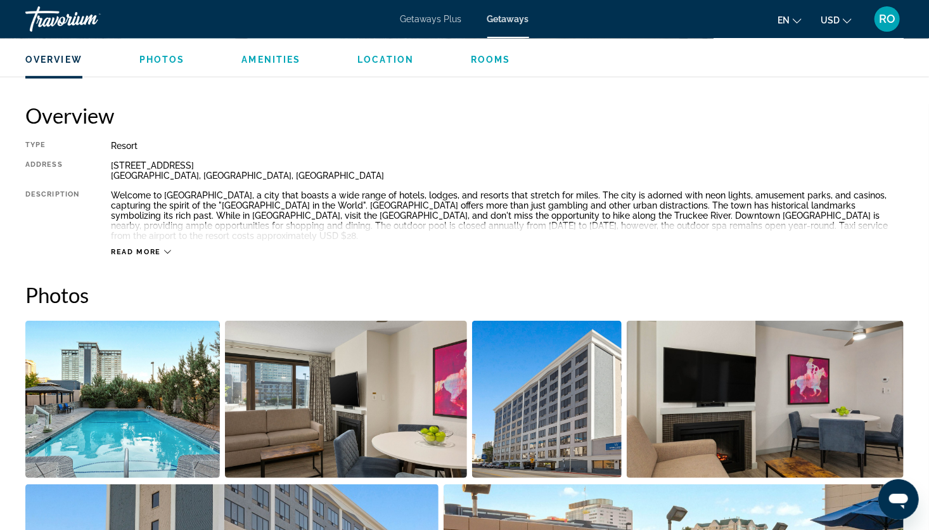
scroll to position [379, 0]
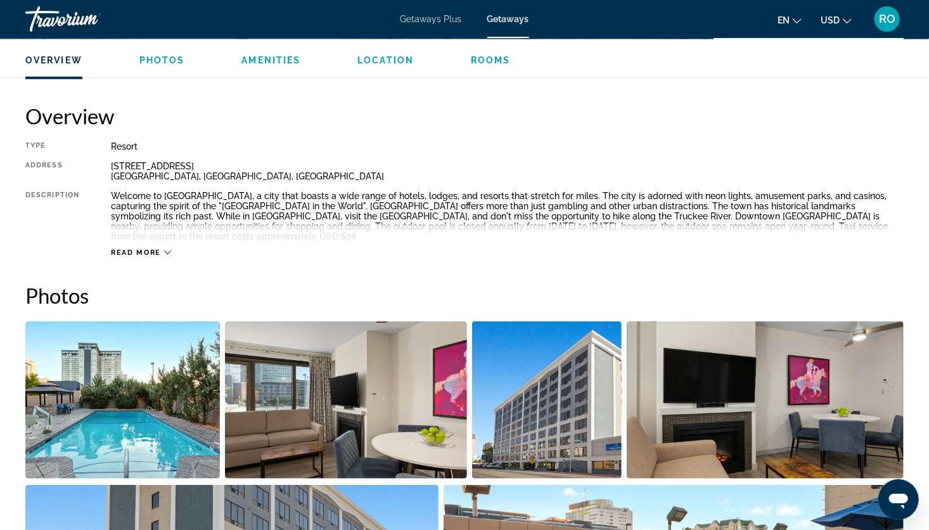
click at [169, 57] on span "Photos" at bounding box center [162, 60] width 46 height 10
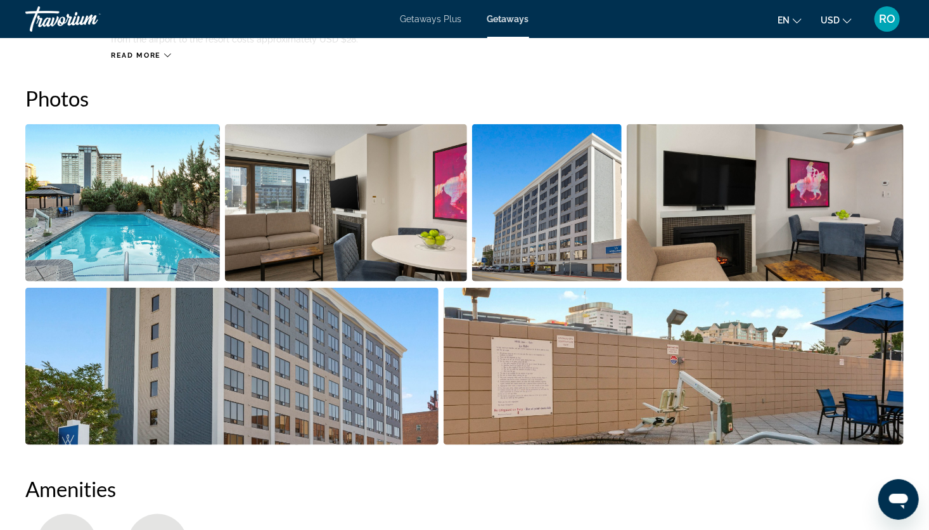
scroll to position [638, 0]
